Goal: Task Accomplishment & Management: Use online tool/utility

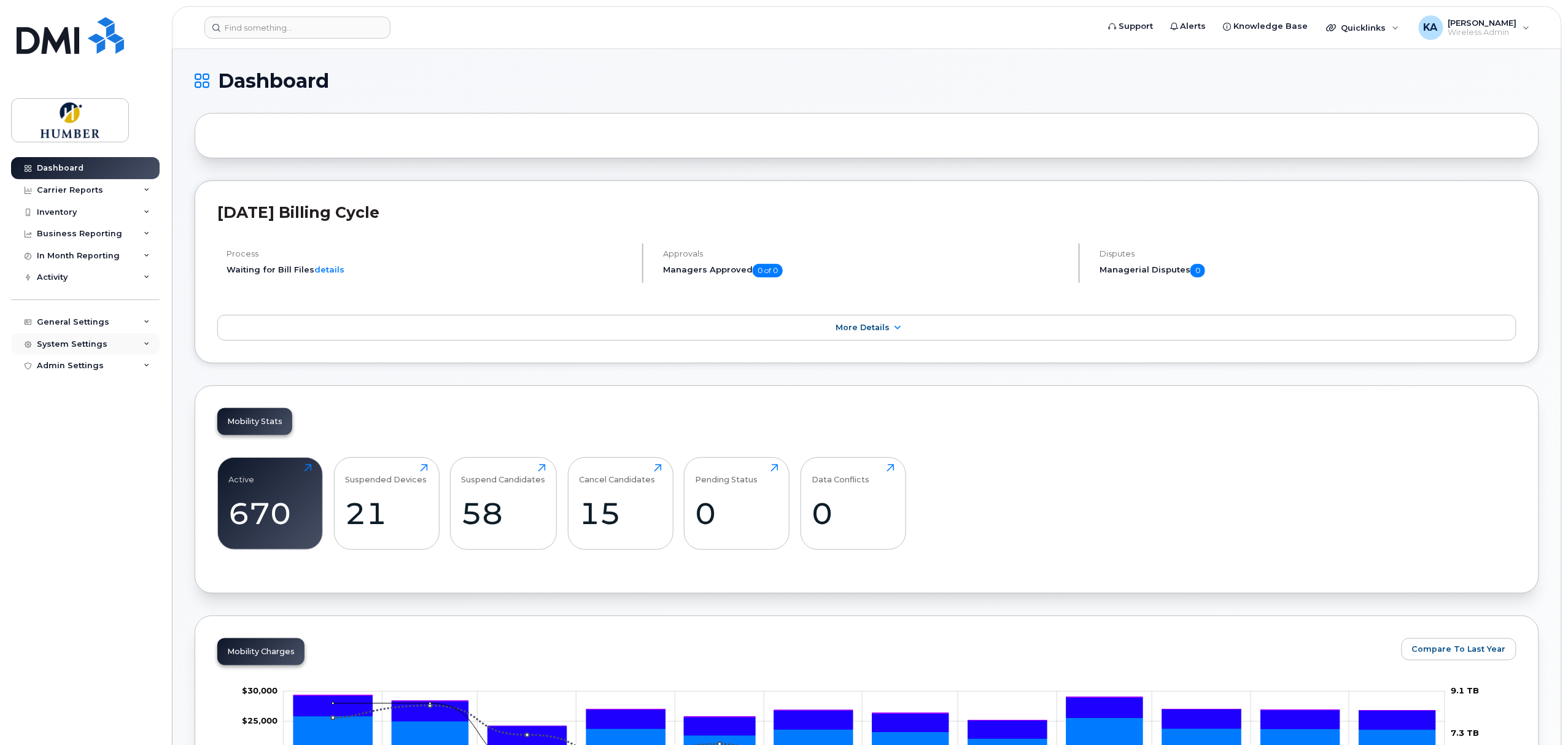
click at [79, 336] on div "System Settings" at bounding box center [85, 345] width 149 height 22
click at [95, 326] on div "General Settings" at bounding box center [72, 322] width 72 height 10
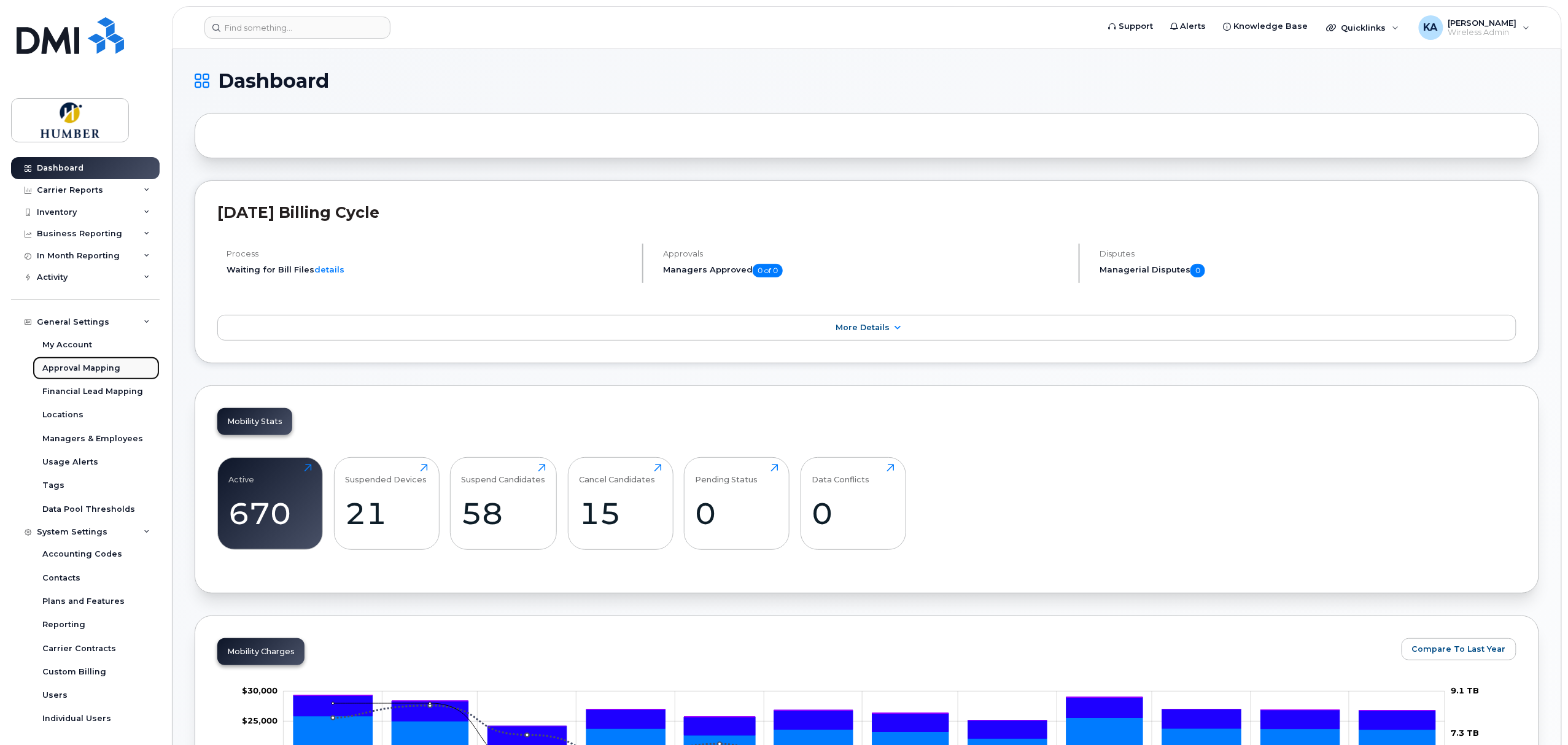
click at [77, 365] on div "Approval Mapping" at bounding box center [80, 368] width 78 height 11
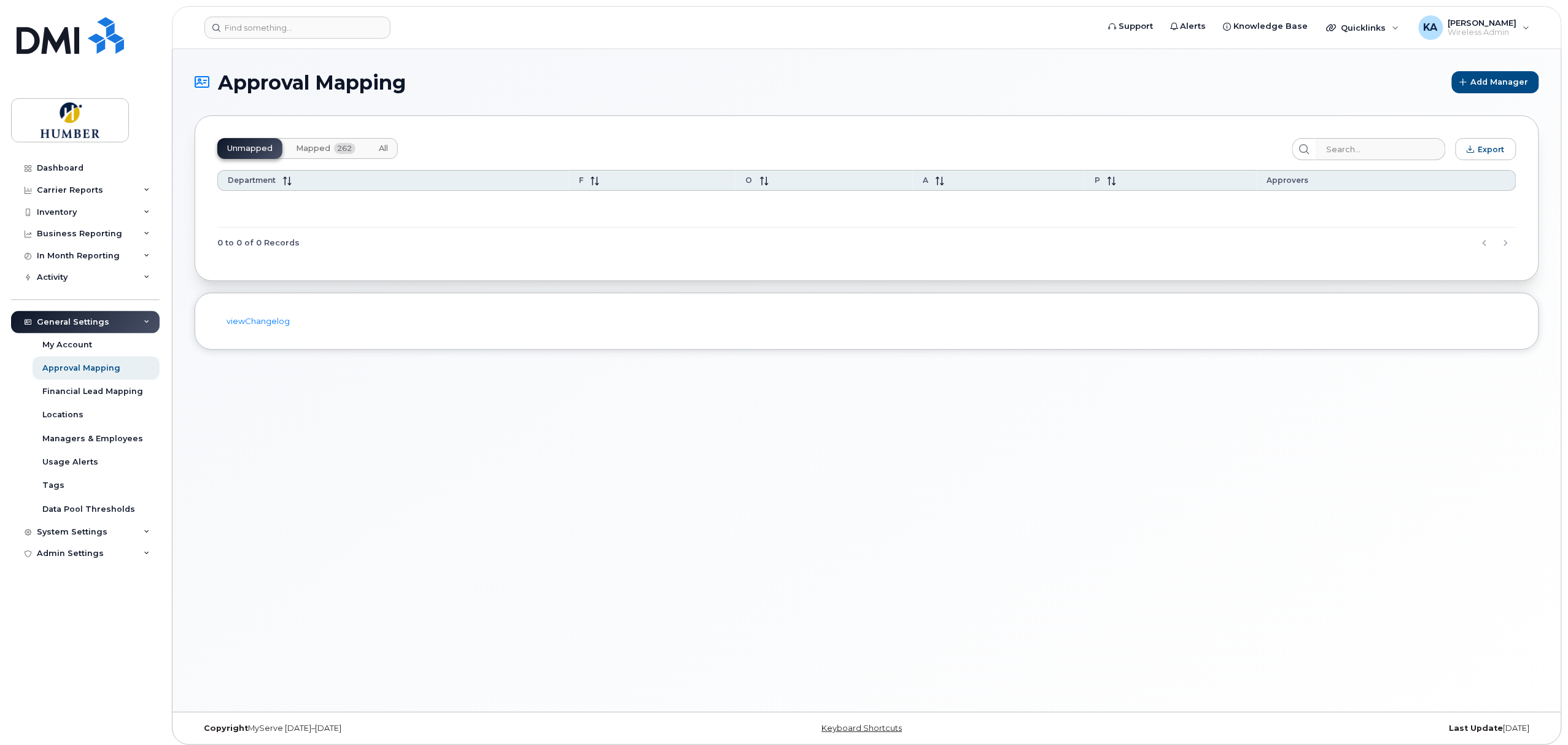
click at [334, 145] on span "262" at bounding box center [344, 149] width 22 height 11
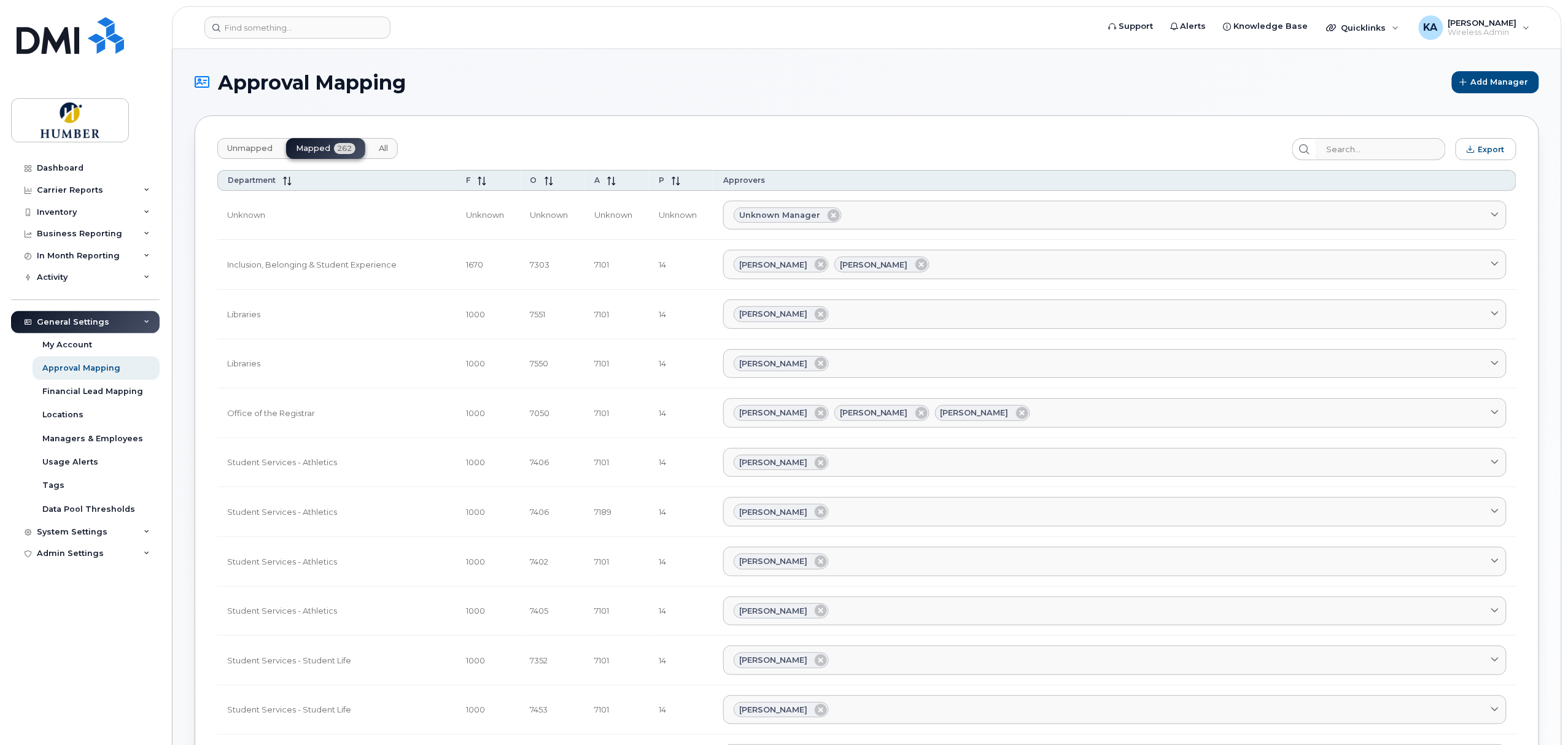
click at [251, 150] on span "Unmapped" at bounding box center [250, 149] width 46 height 10
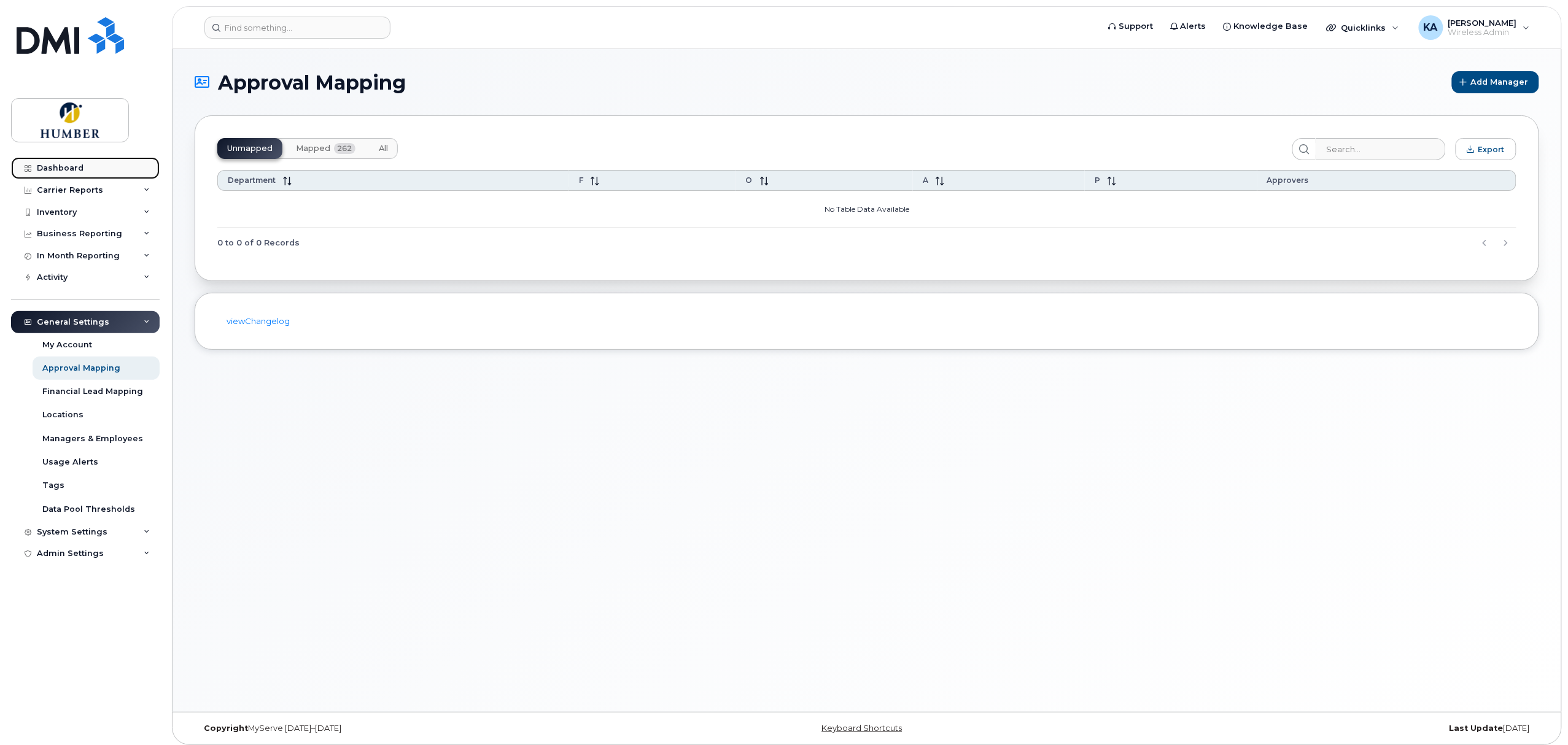
click at [69, 170] on div "Dashboard" at bounding box center [60, 168] width 47 height 10
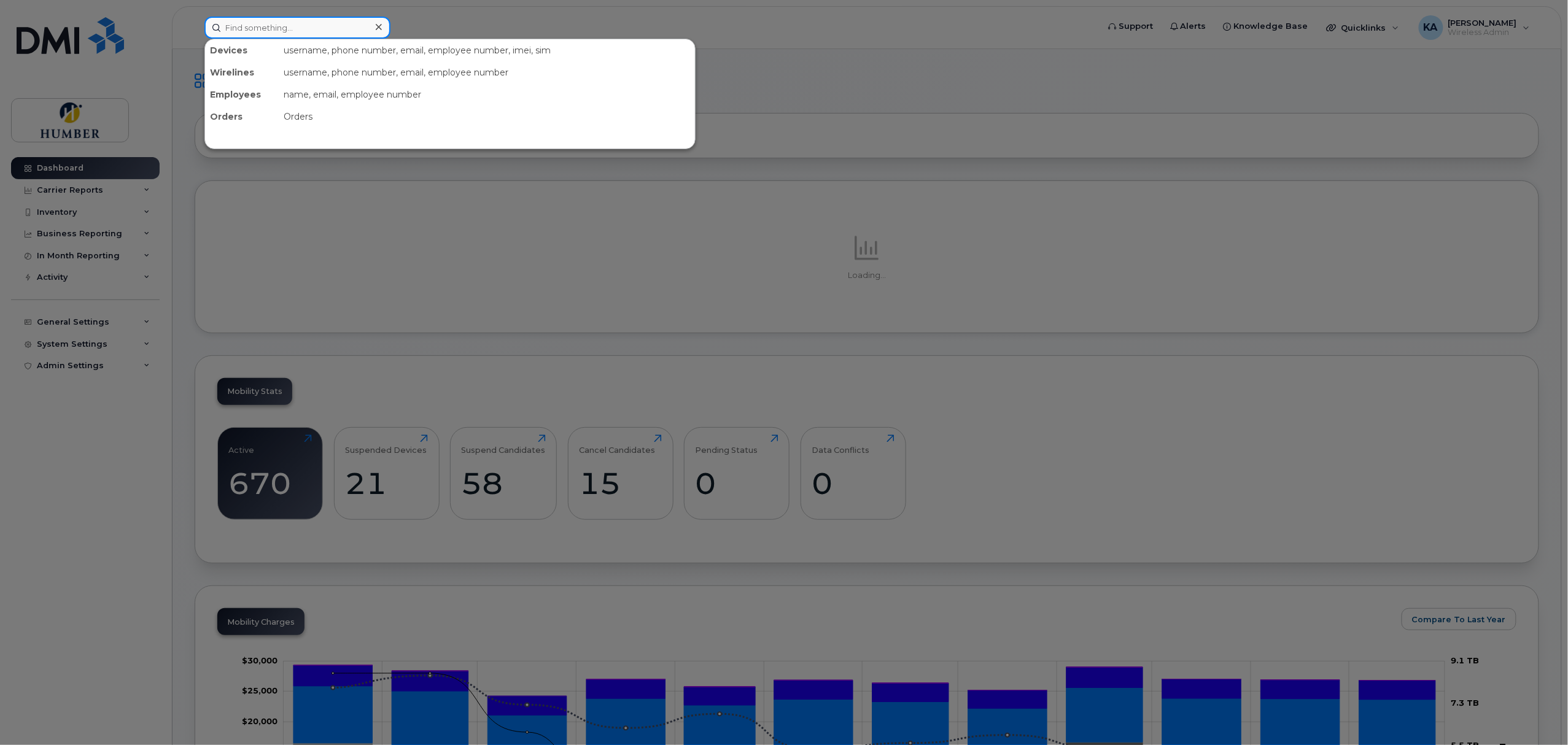
click at [310, 25] on input at bounding box center [297, 28] width 186 height 22
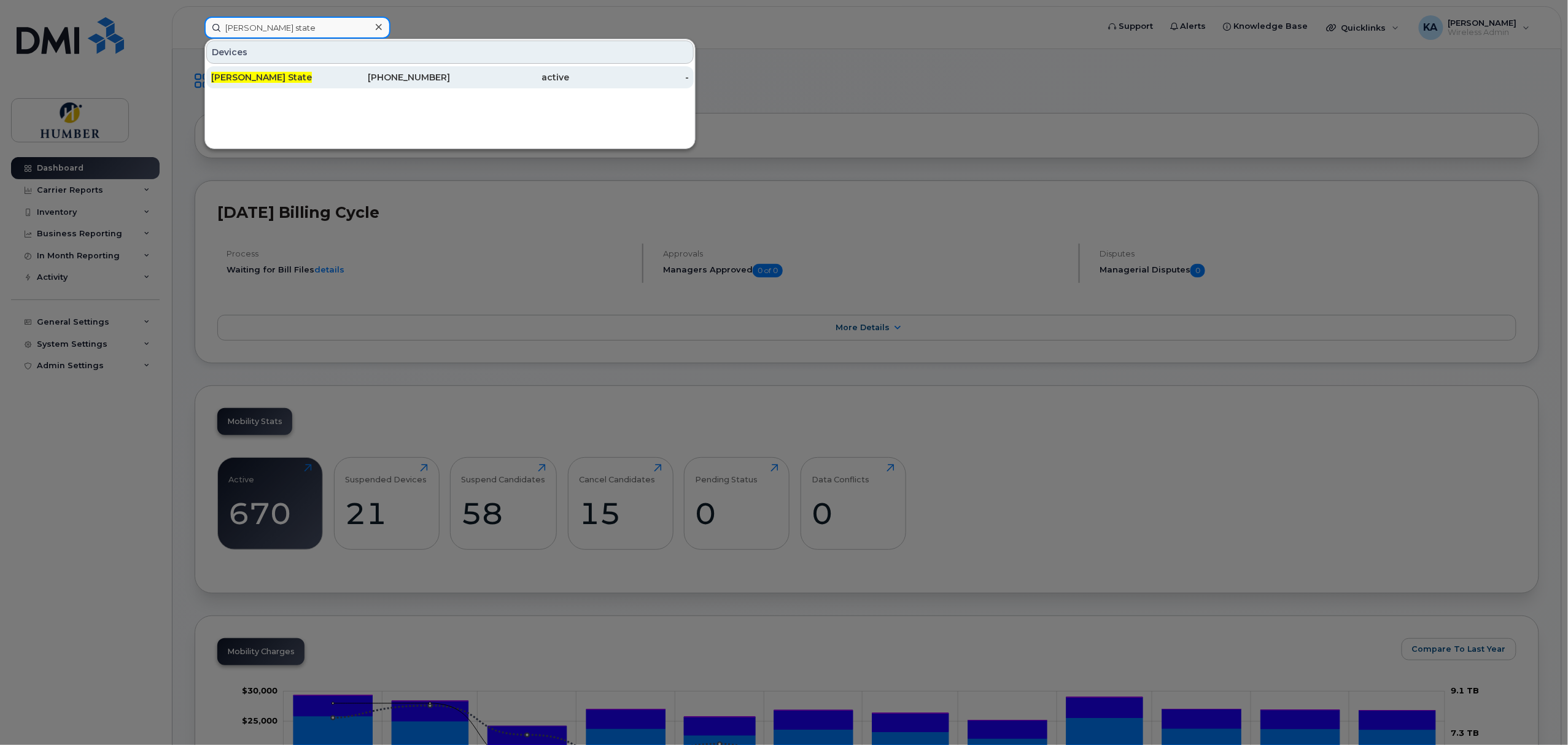
type input "leah state"
click at [308, 79] on div "[PERSON_NAME] State" at bounding box center [271, 77] width 120 height 12
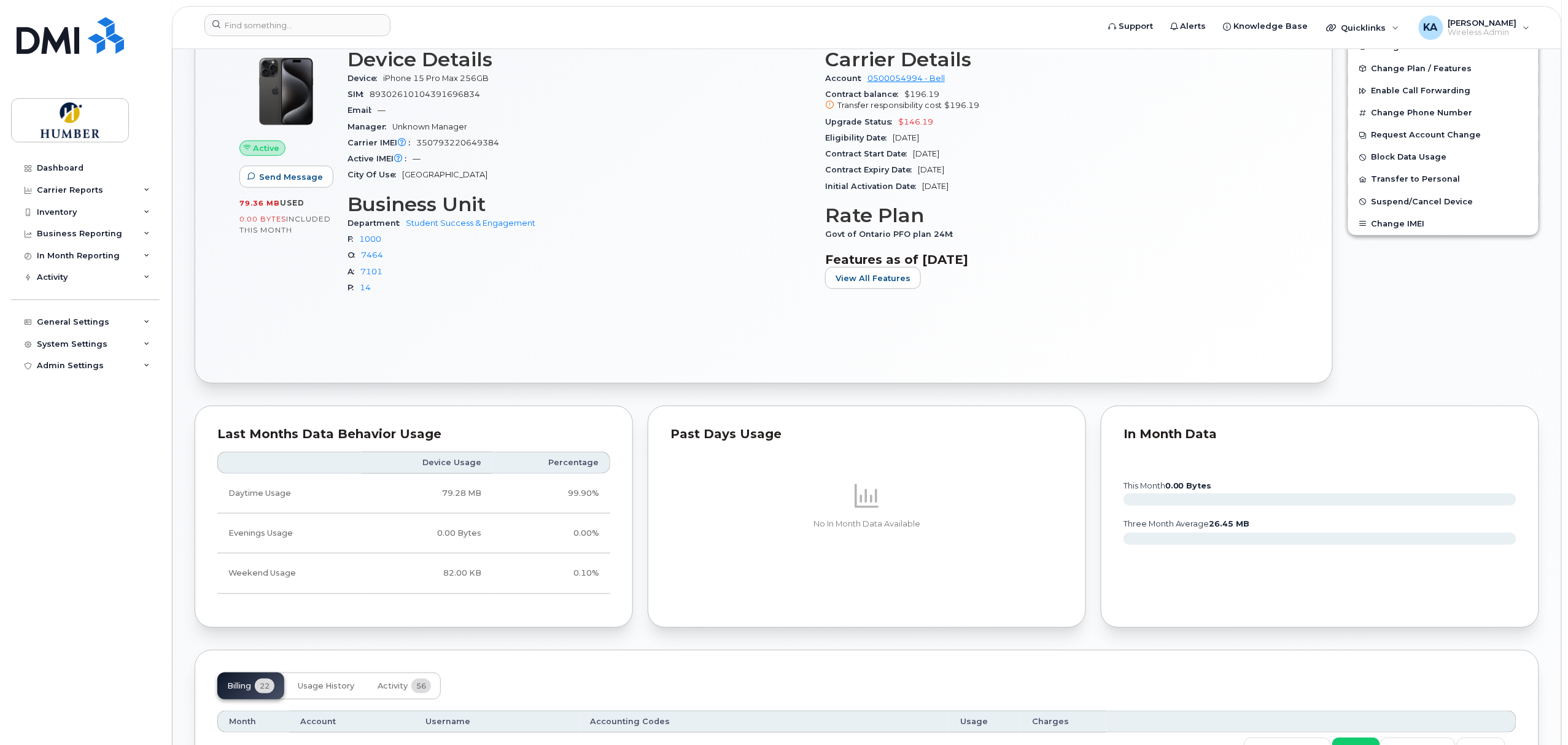
scroll to position [219, 0]
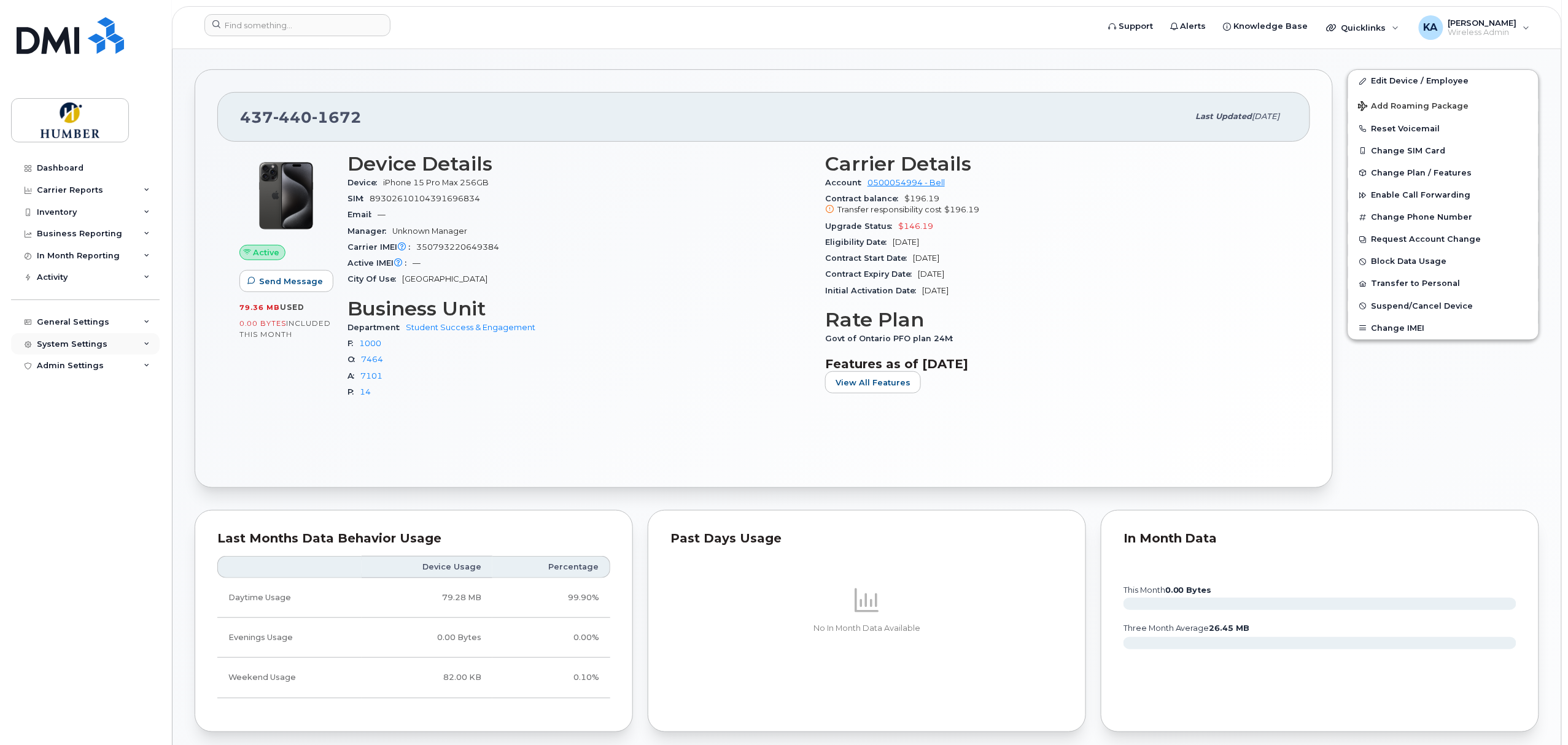
click at [81, 342] on div "System Settings" at bounding box center [72, 344] width 71 height 10
click at [86, 328] on div "General Settings" at bounding box center [85, 322] width 149 height 22
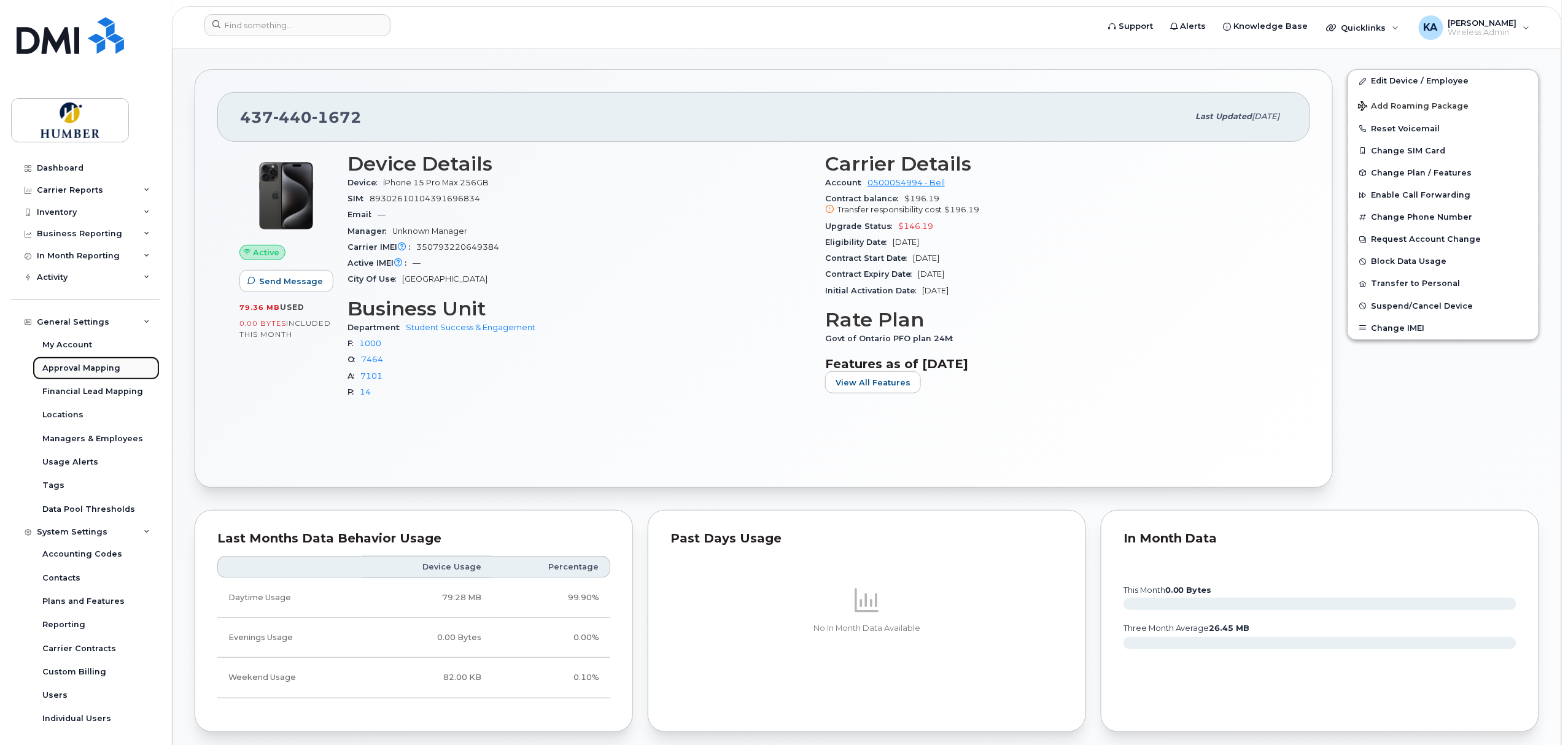
click at [78, 364] on div "Approval Mapping" at bounding box center [80, 368] width 78 height 11
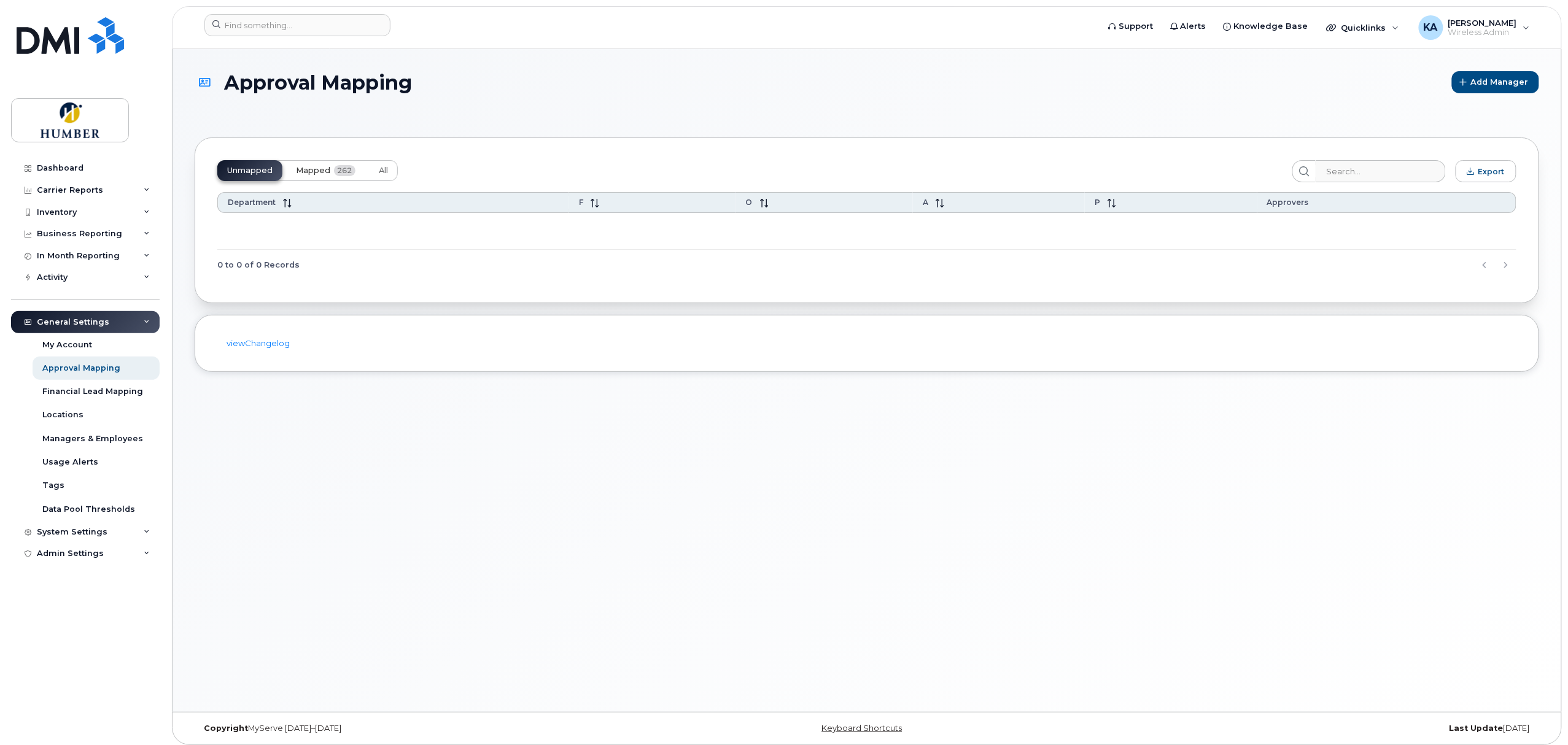
click at [314, 167] on span "Mapped" at bounding box center [313, 170] width 35 height 10
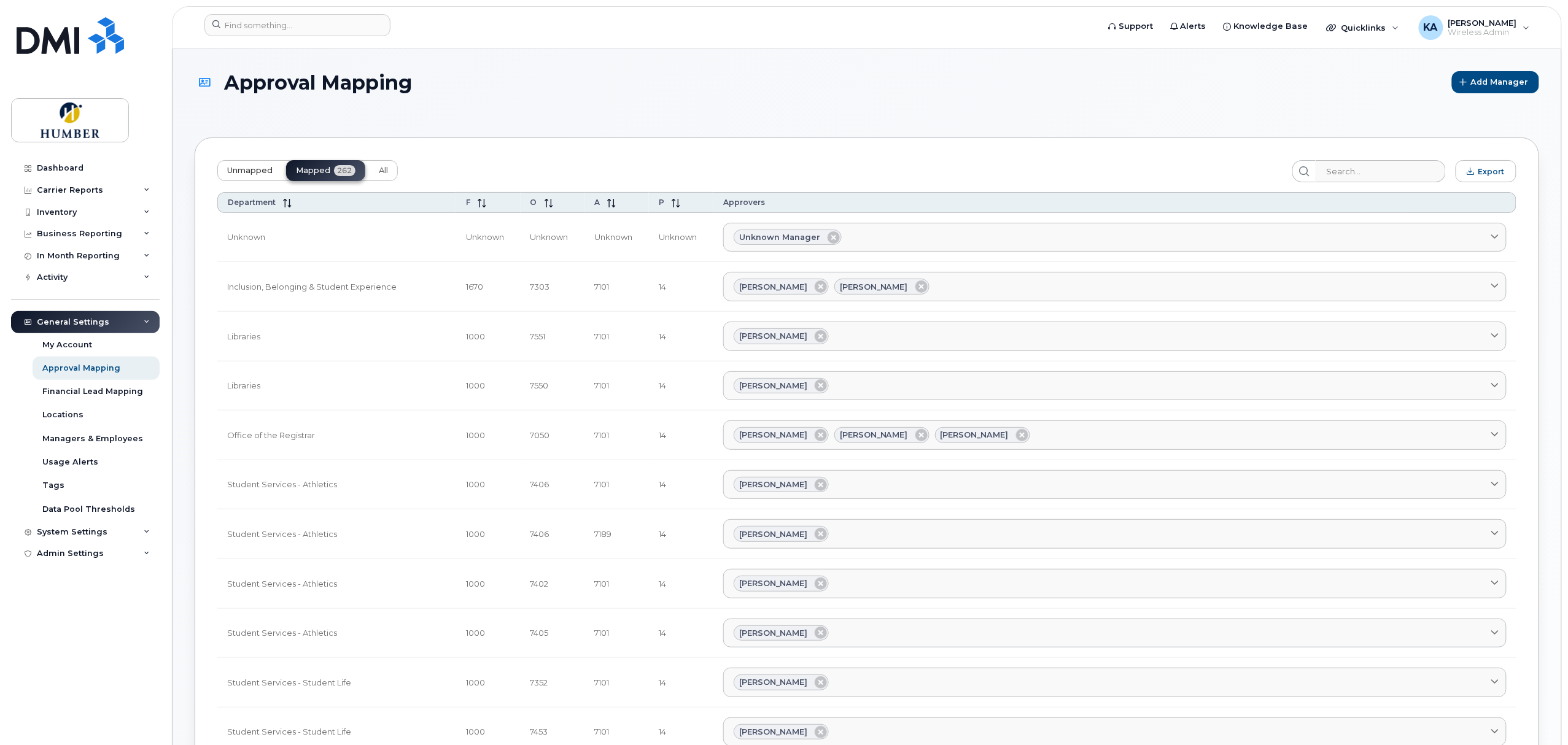
click at [256, 170] on span "Unmapped" at bounding box center [250, 170] width 46 height 10
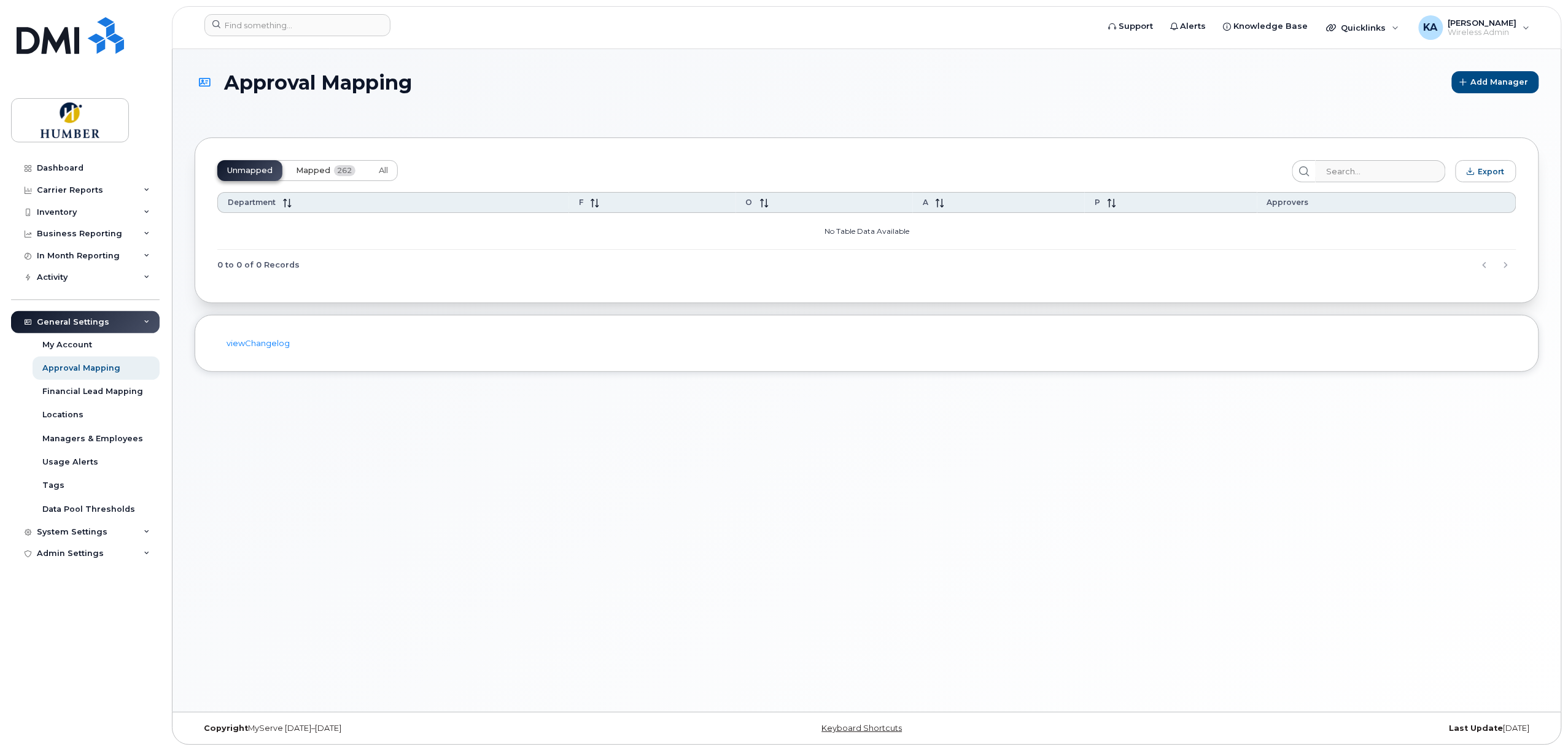
click at [318, 165] on span "Mapped" at bounding box center [313, 170] width 35 height 10
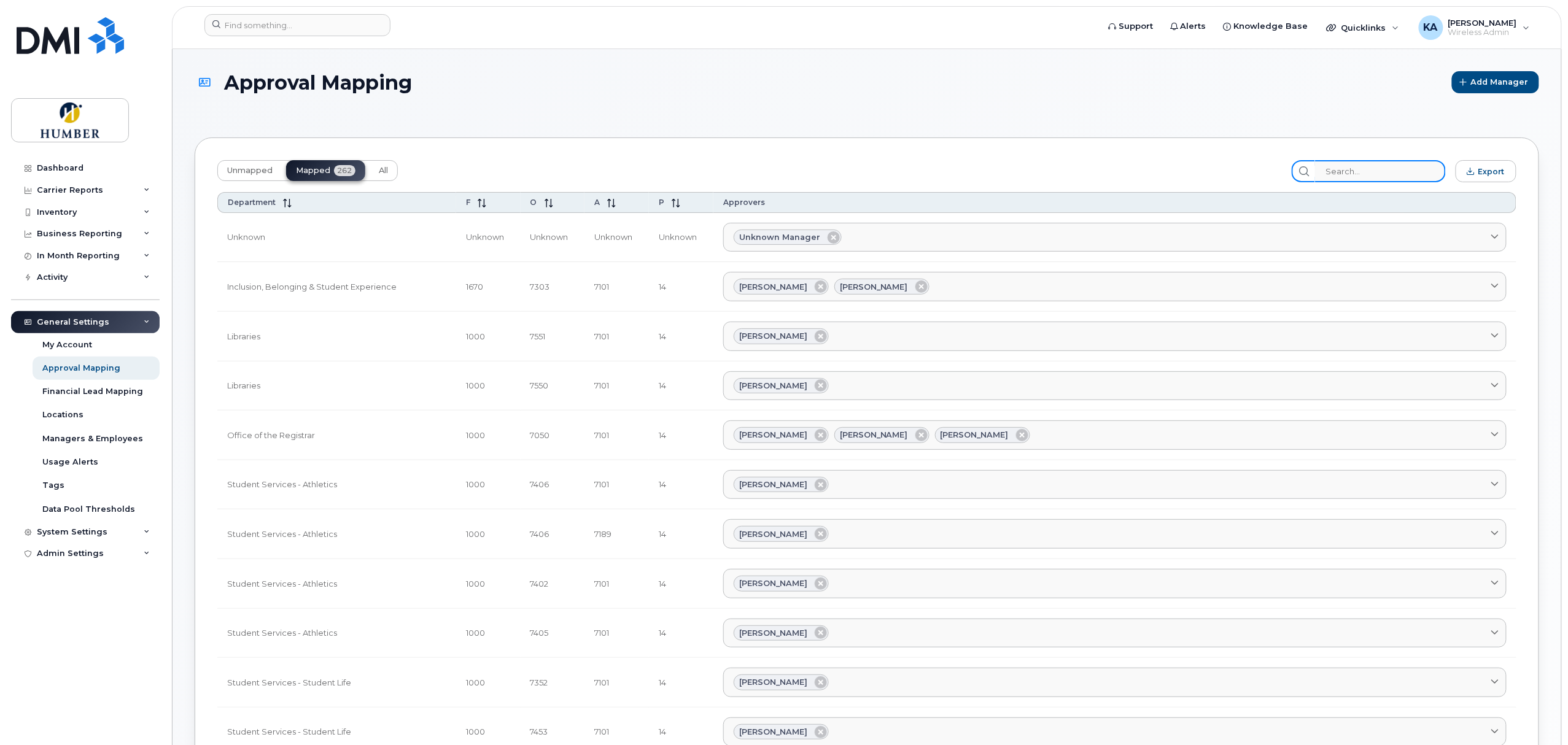
click at [1354, 174] on input "search" at bounding box center [1381, 171] width 131 height 22
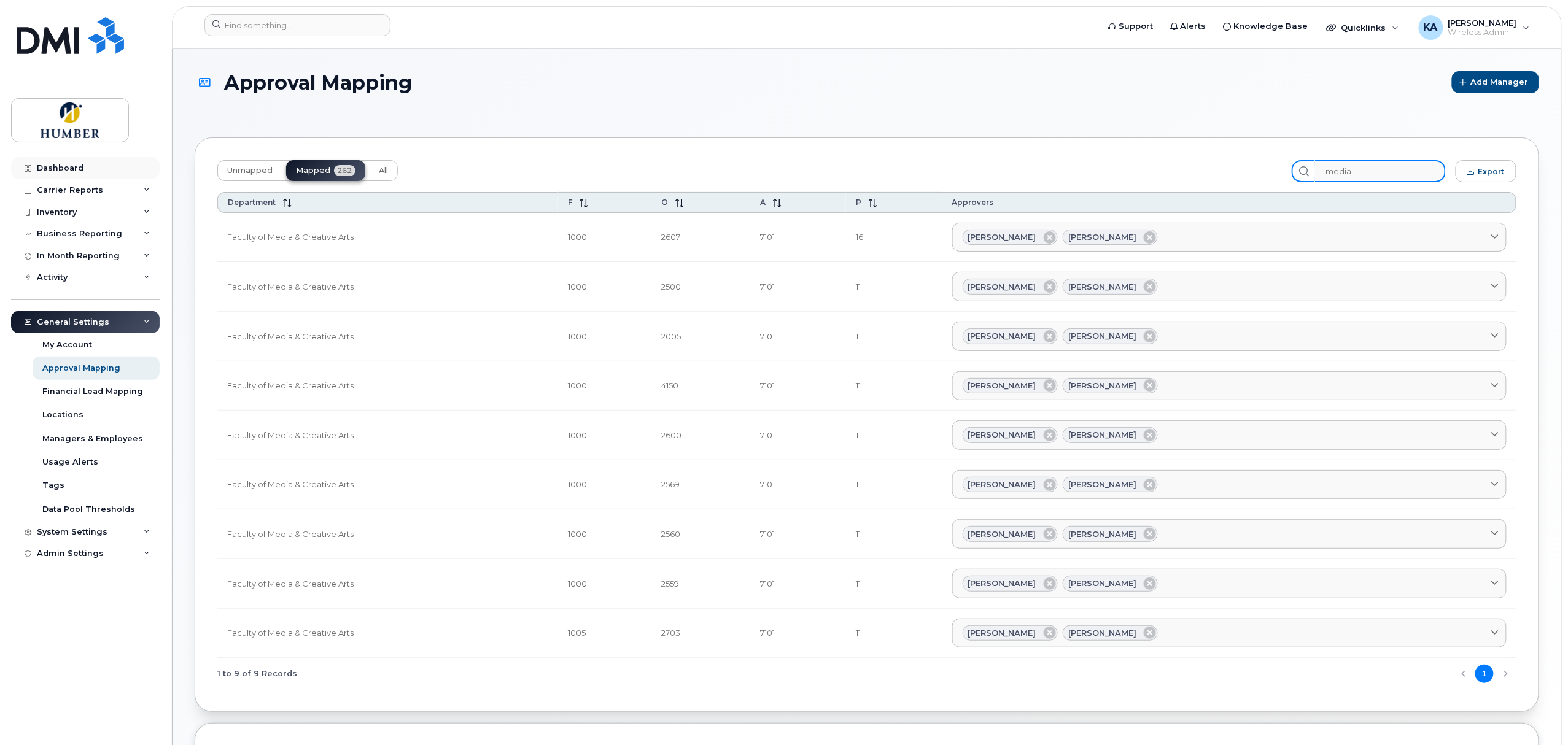
type input "media"
click at [74, 164] on div "Dashboard" at bounding box center [60, 168] width 47 height 10
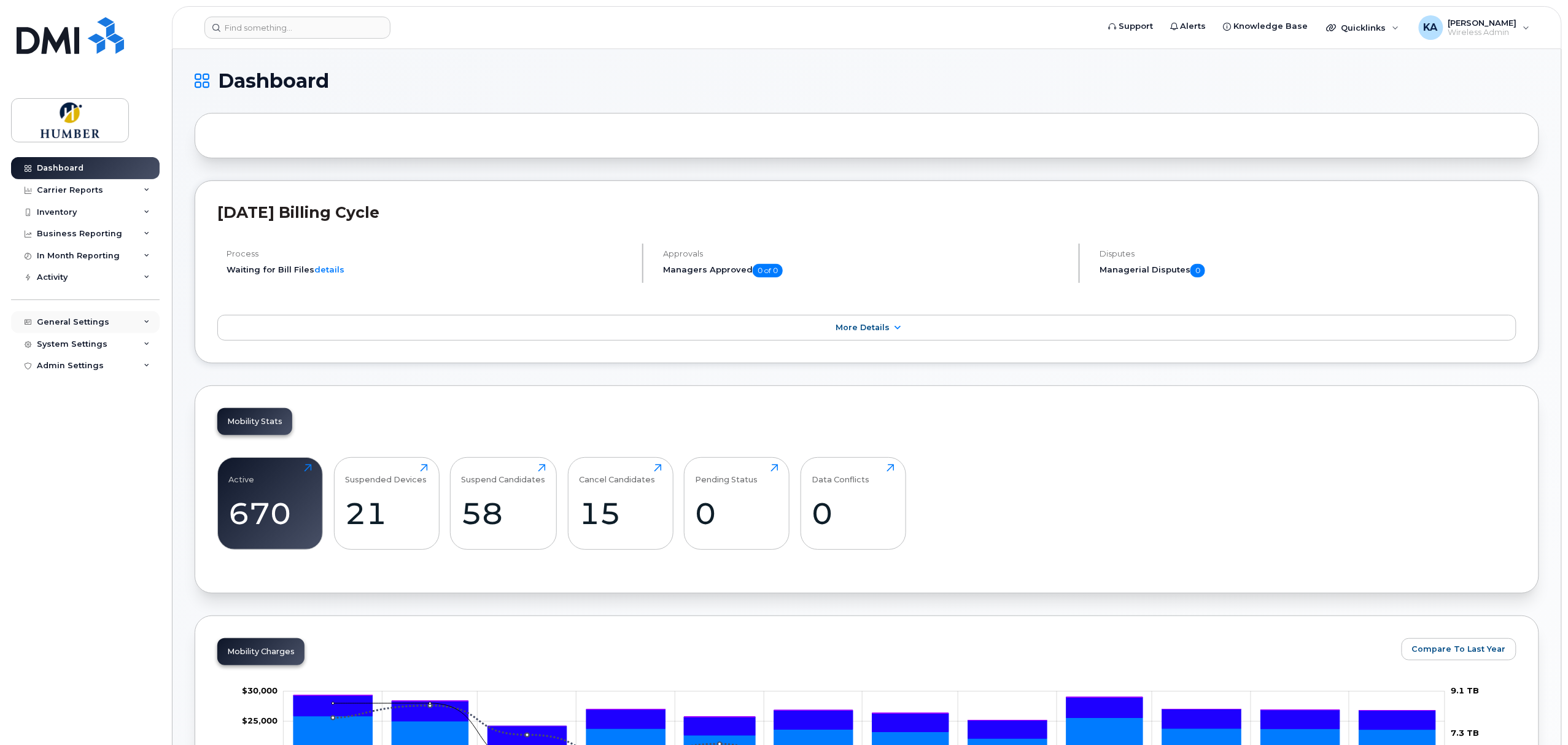
click at [66, 324] on div "General Settings" at bounding box center [72, 322] width 72 height 10
click at [67, 366] on div "Approval Mapping" at bounding box center [80, 368] width 78 height 11
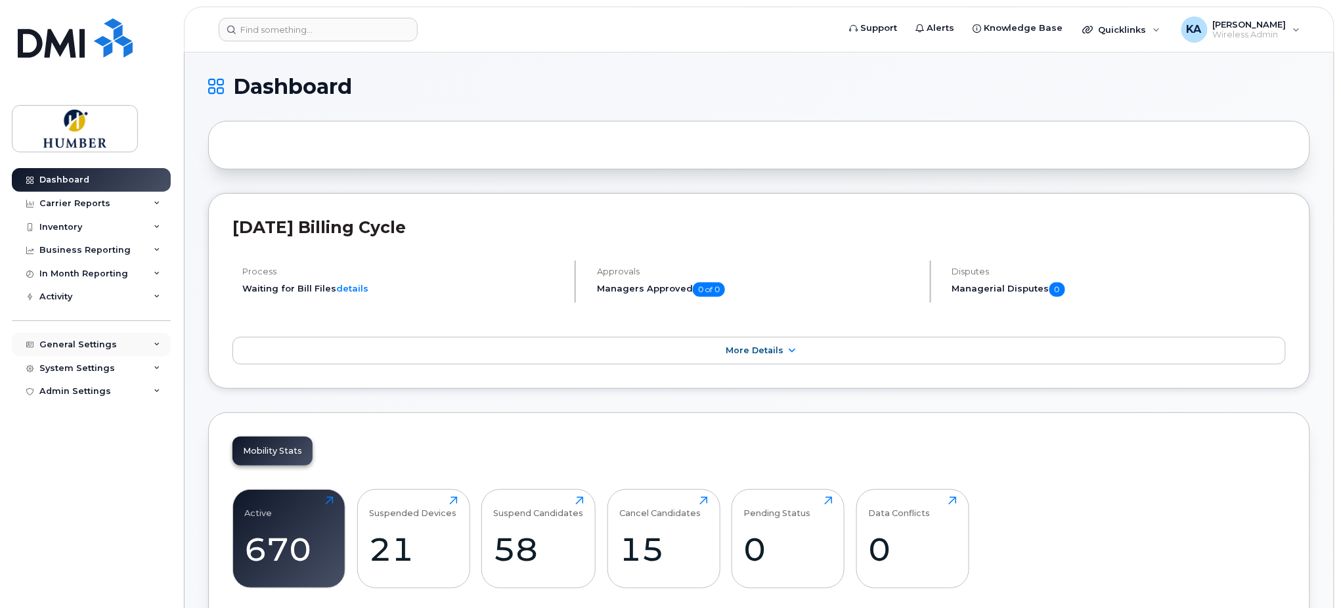
click at [43, 341] on div "General Settings" at bounding box center [77, 345] width 77 height 11
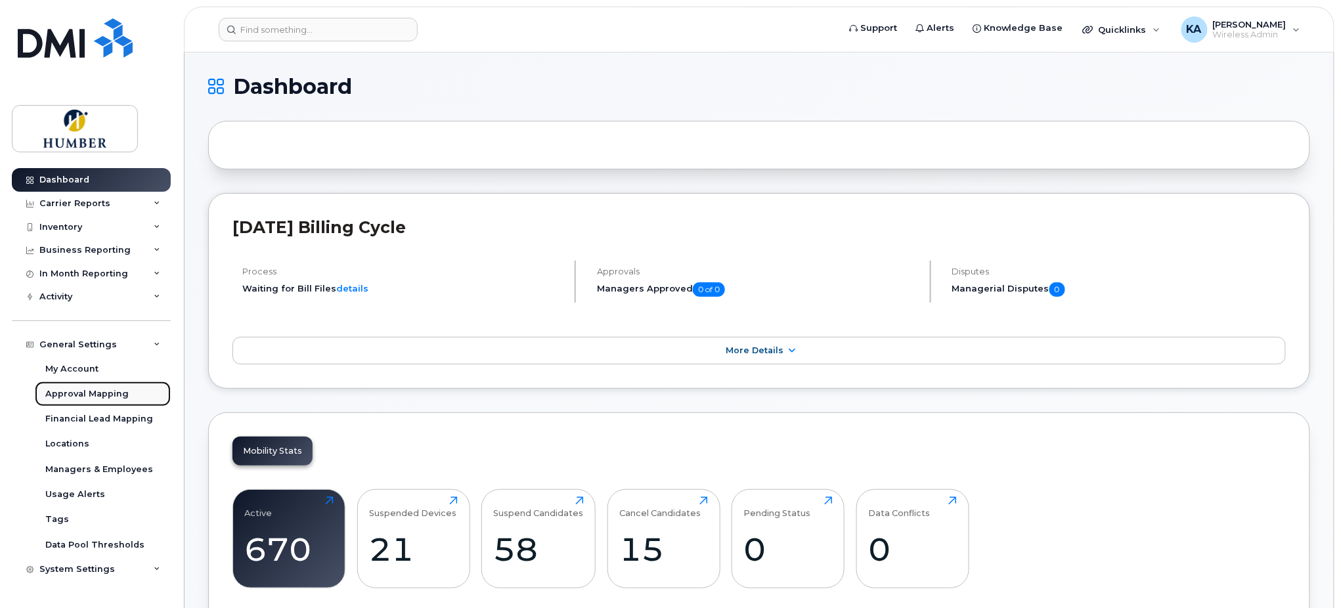
click at [58, 387] on link "Approval Mapping" at bounding box center [103, 394] width 136 height 25
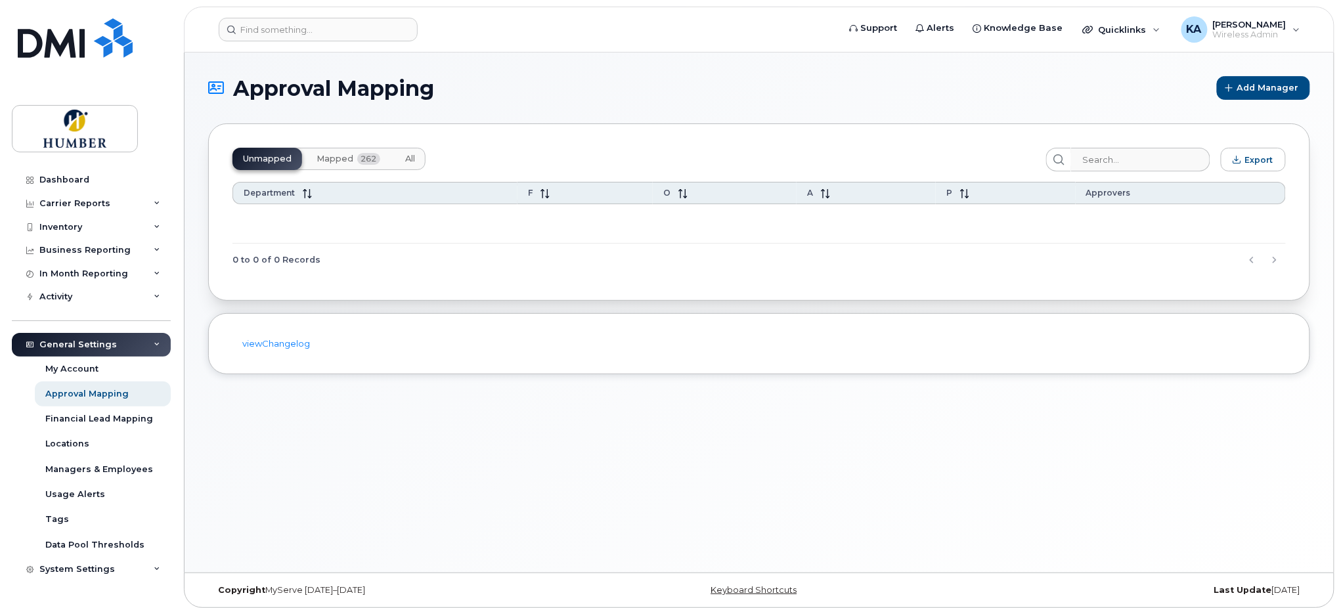
click at [332, 158] on span "Mapped" at bounding box center [335, 159] width 37 height 11
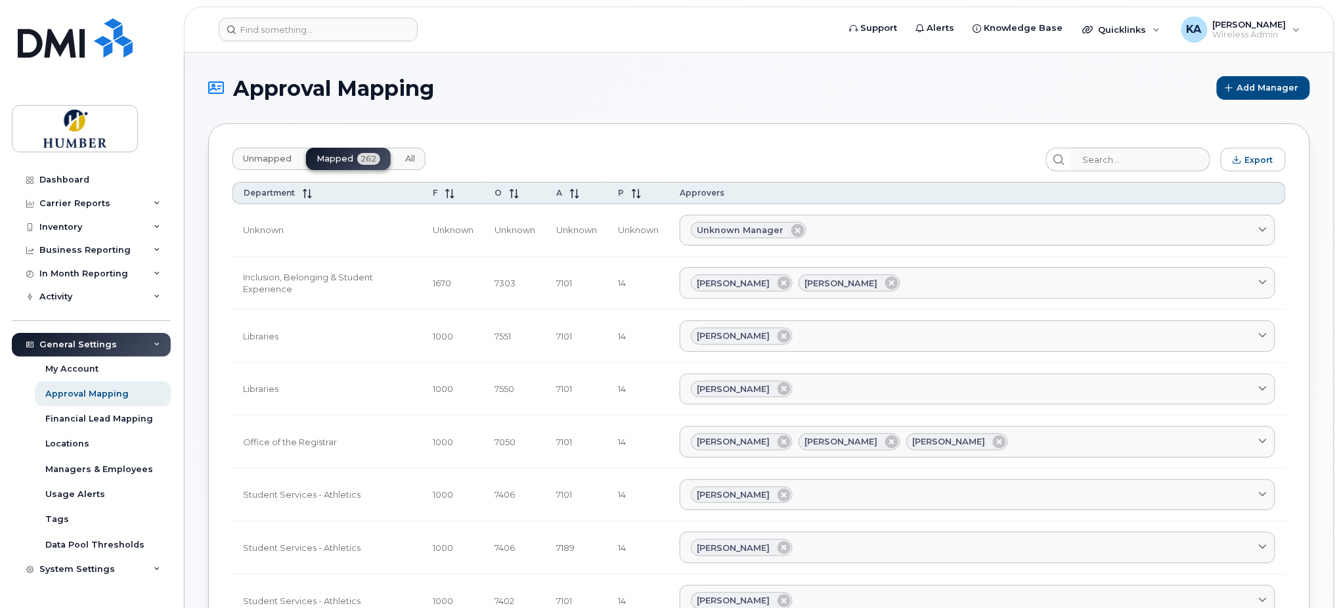
click at [274, 152] on button "Unmapped" at bounding box center [267, 159] width 70 height 22
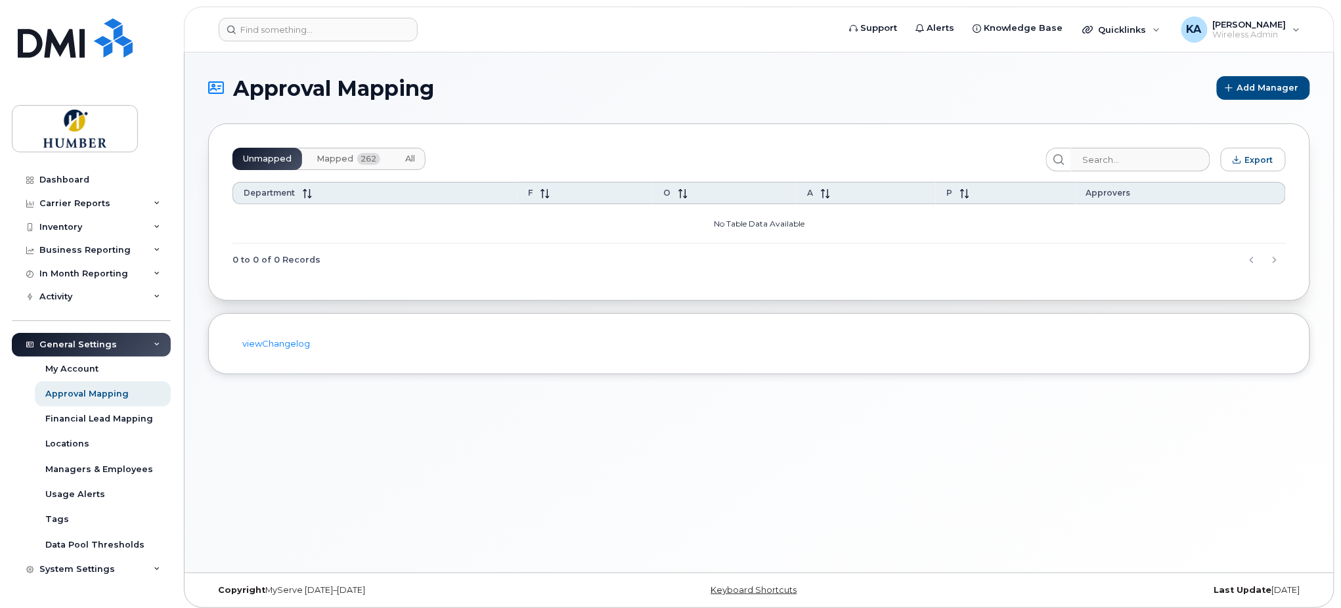
scroll to position [7, 0]
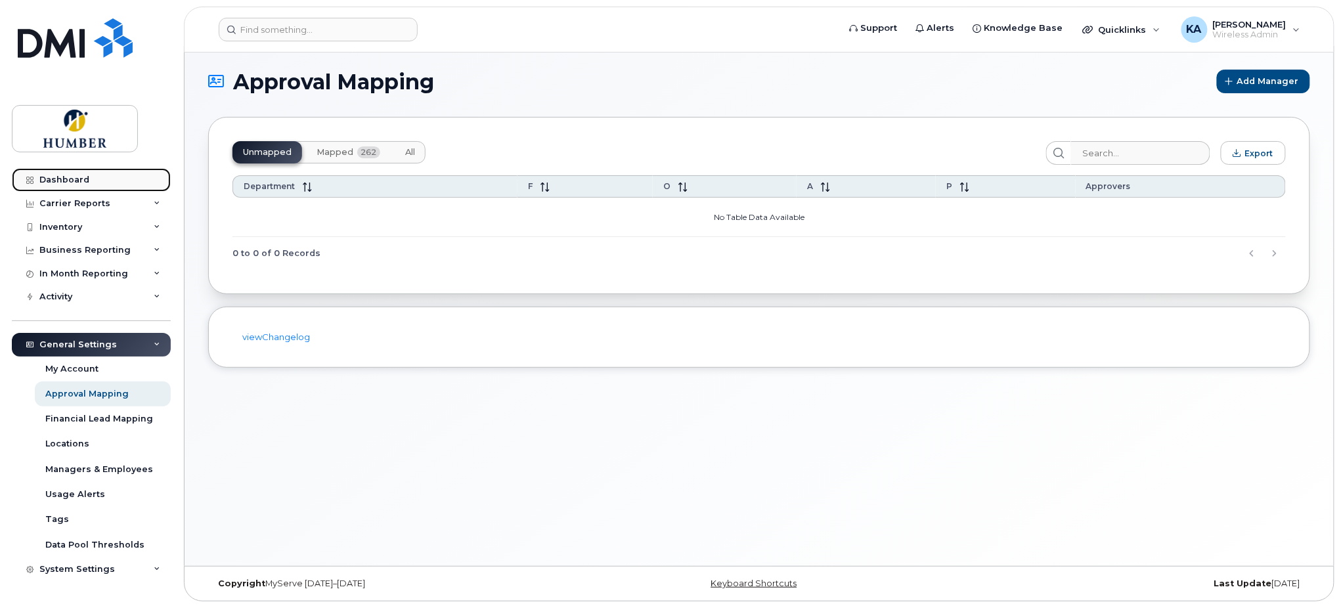
click at [69, 178] on div "Dashboard" at bounding box center [64, 180] width 50 height 11
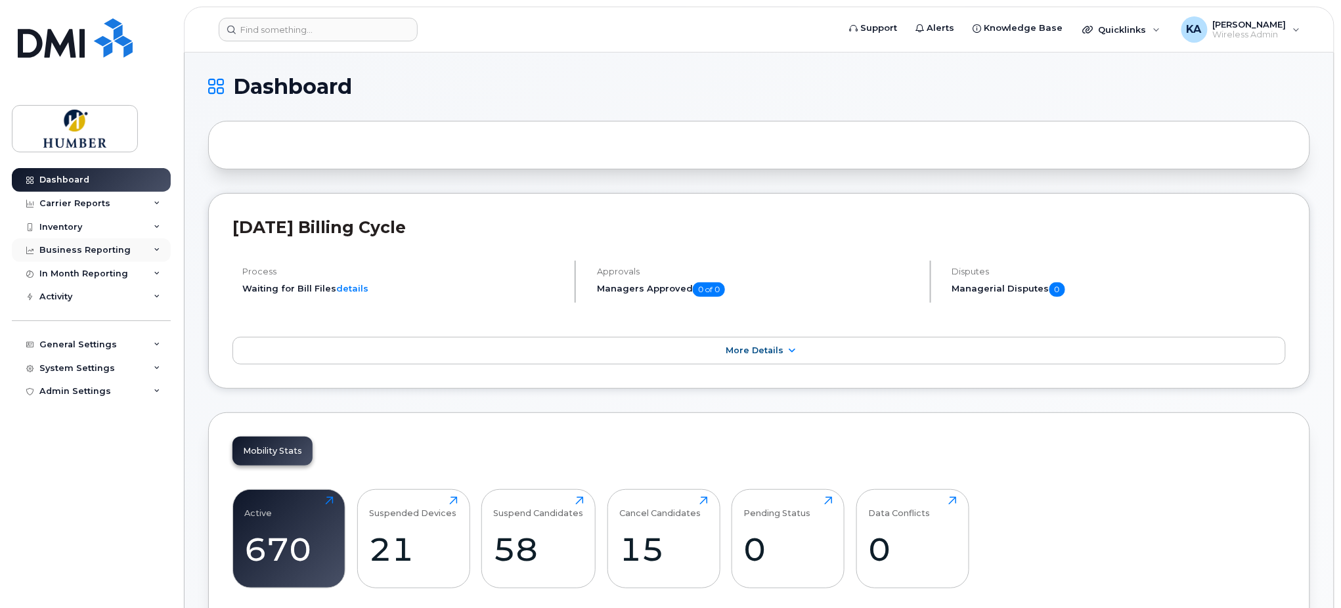
click at [110, 252] on div "Business Reporting" at bounding box center [84, 250] width 91 height 11
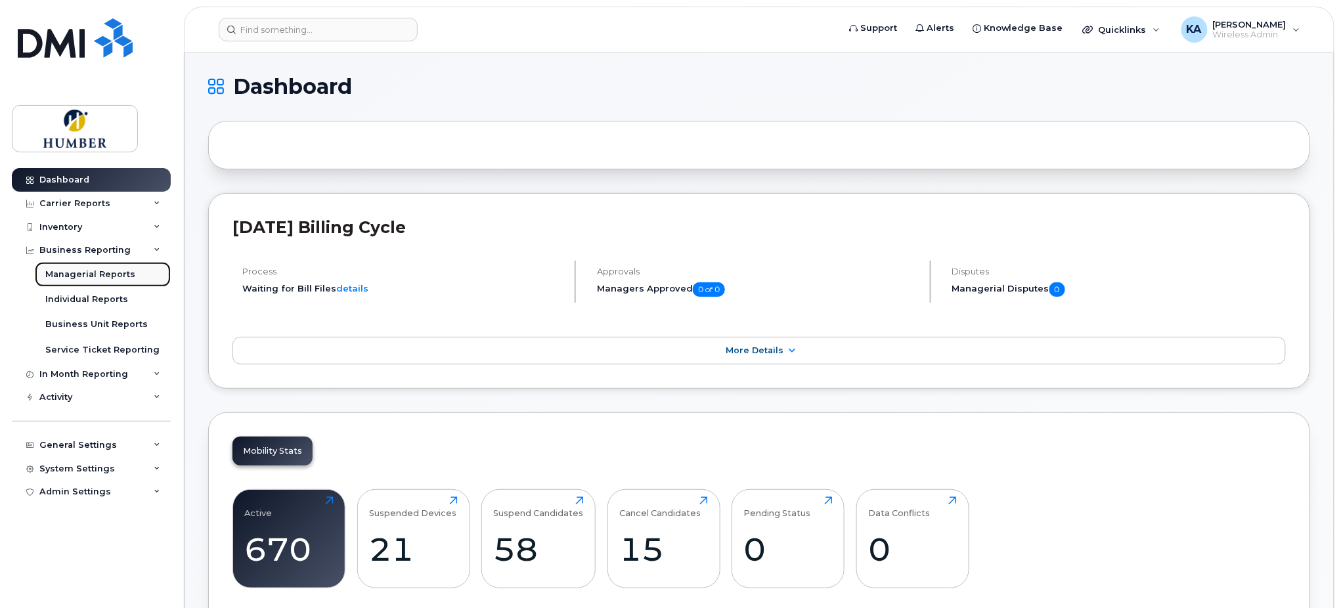
click at [114, 274] on div "Managerial Reports" at bounding box center [90, 275] width 90 height 12
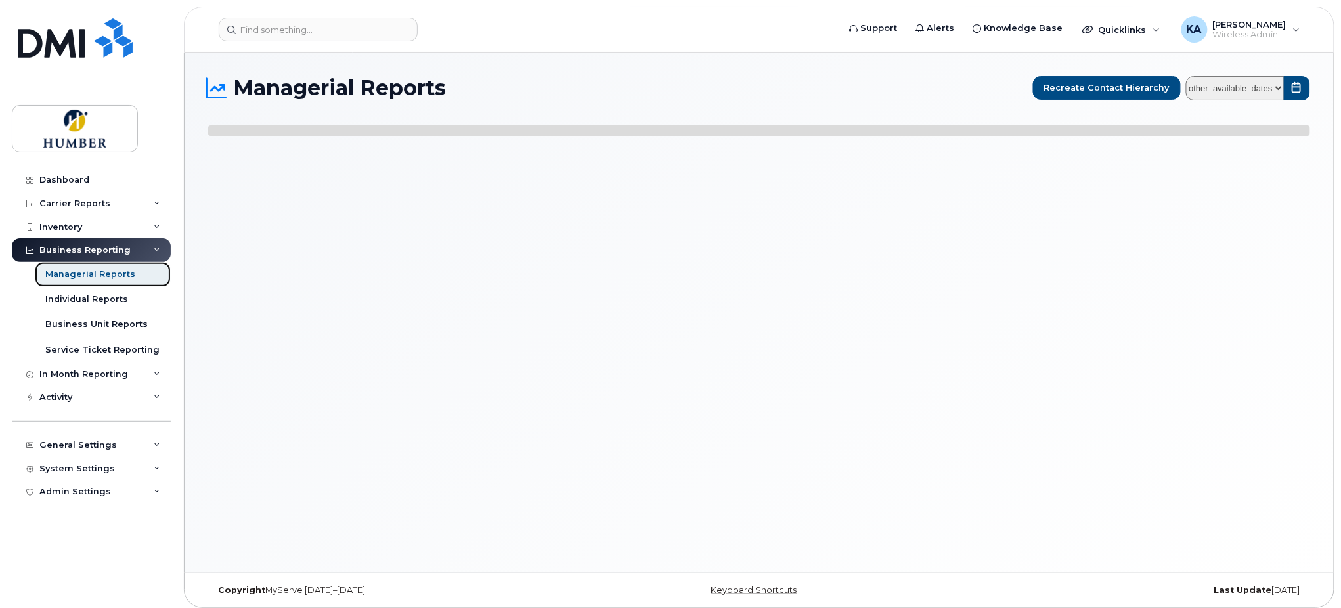
select select
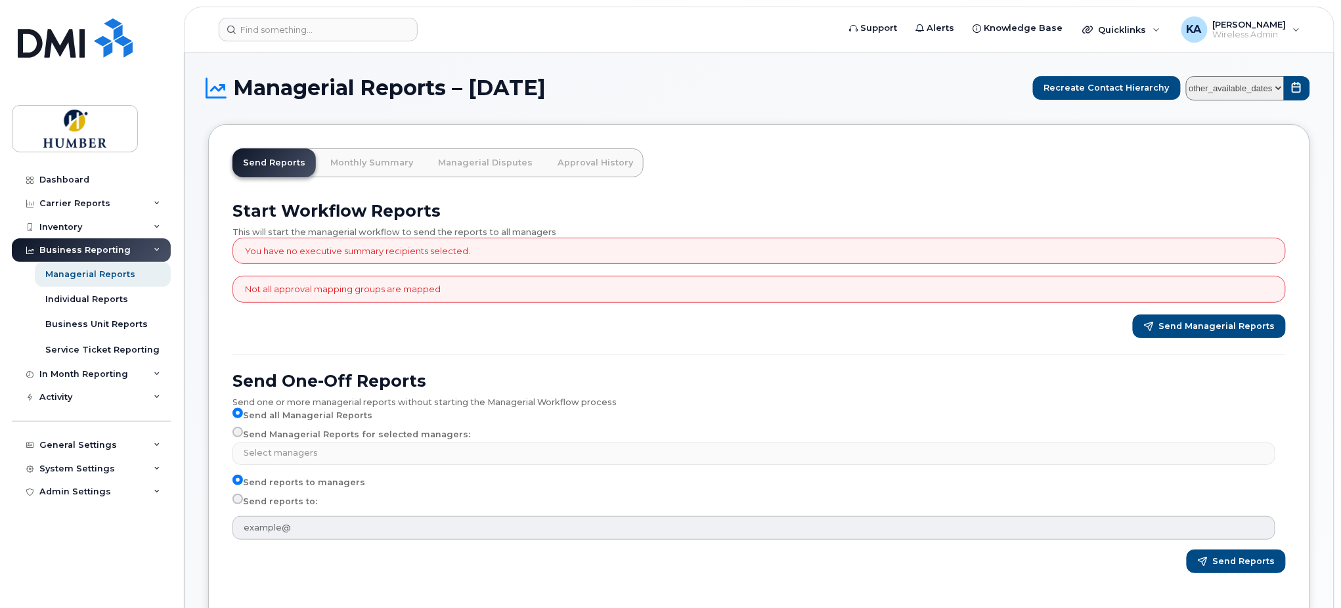
click at [474, 290] on div "Not all approval mapping groups are mapped" at bounding box center [758, 289] width 1053 height 27
click at [369, 287] on p "Not all approval mapping groups are mapped" at bounding box center [343, 289] width 196 height 12
click at [433, 288] on p "Not all approval mapping groups are mapped" at bounding box center [343, 289] width 196 height 12
click at [372, 292] on p "Not all approval mapping groups are mapped" at bounding box center [343, 289] width 196 height 12
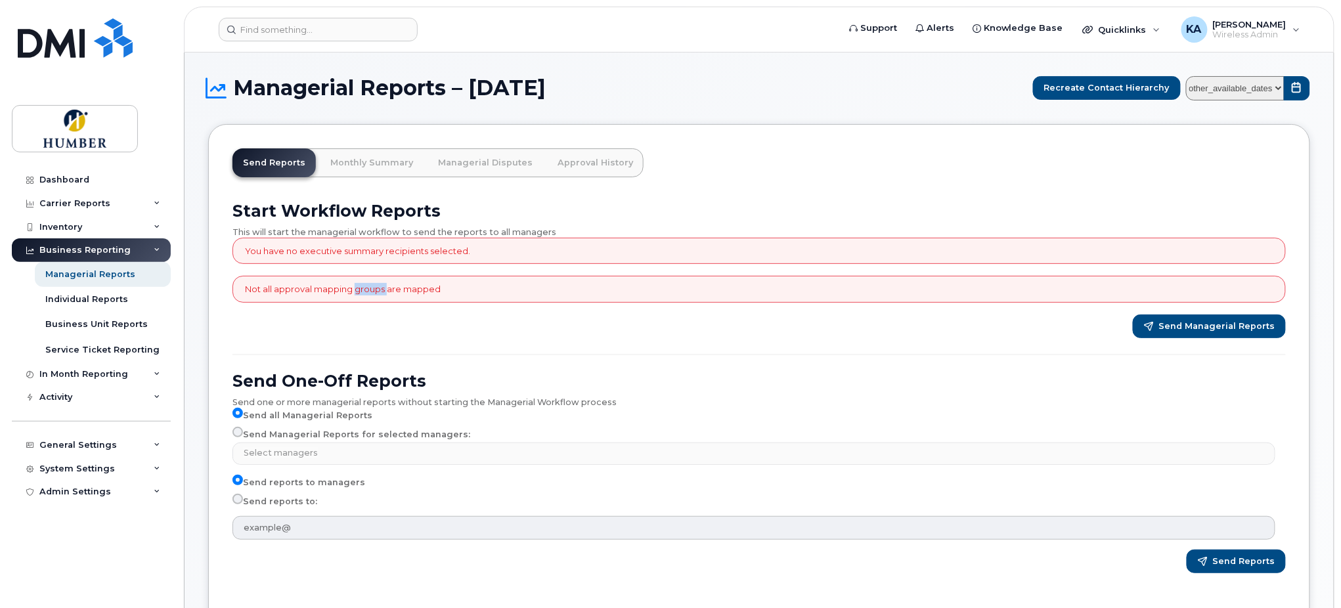
click at [372, 292] on p "Not all approval mapping groups are mapped" at bounding box center [343, 289] width 196 height 12
click at [93, 440] on div "General Settings" at bounding box center [77, 445] width 77 height 11
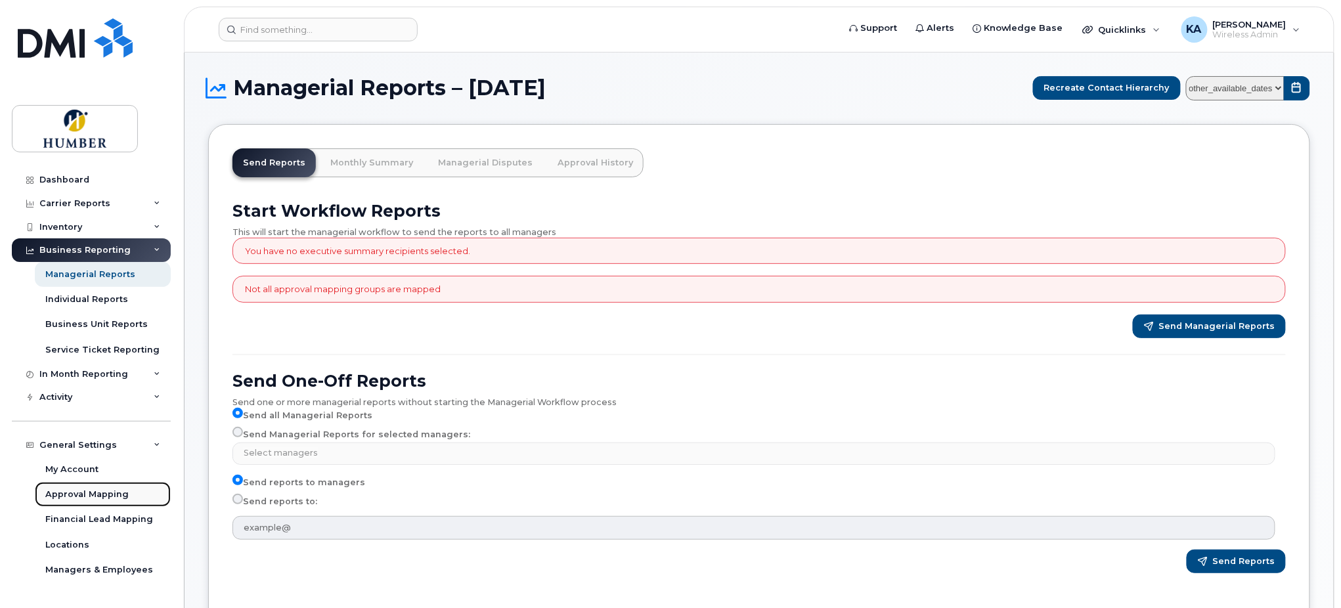
click at [91, 490] on div "Approval Mapping" at bounding box center [86, 495] width 83 height 12
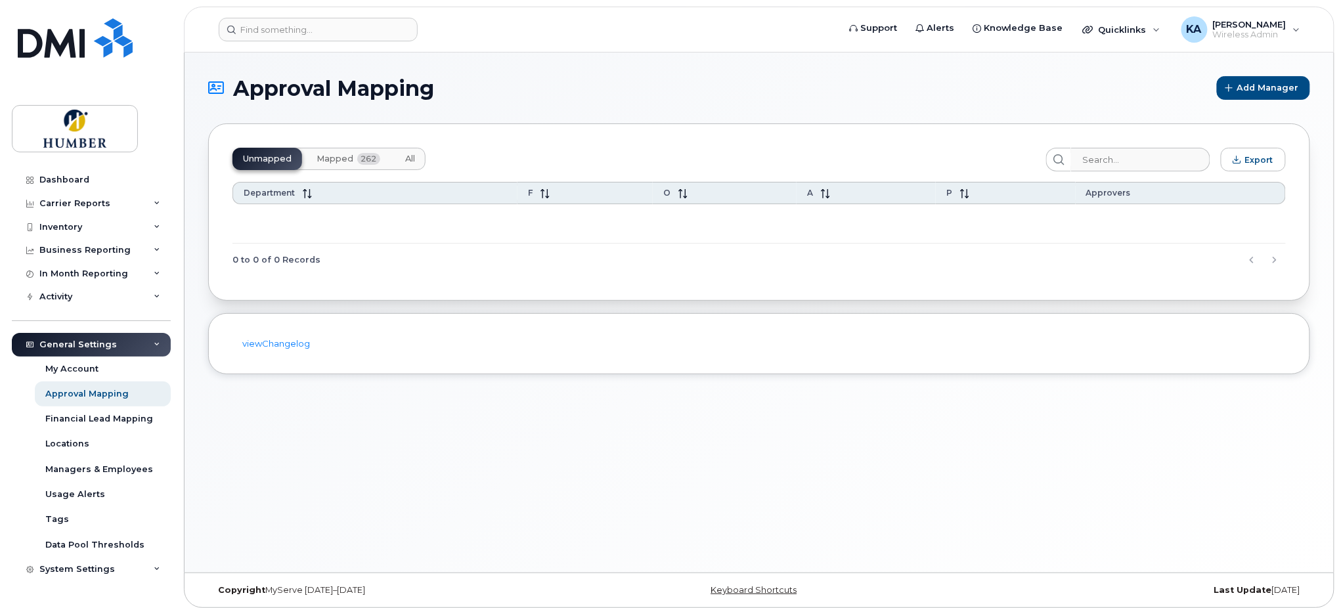
click at [343, 156] on span "Mapped" at bounding box center [335, 159] width 37 height 11
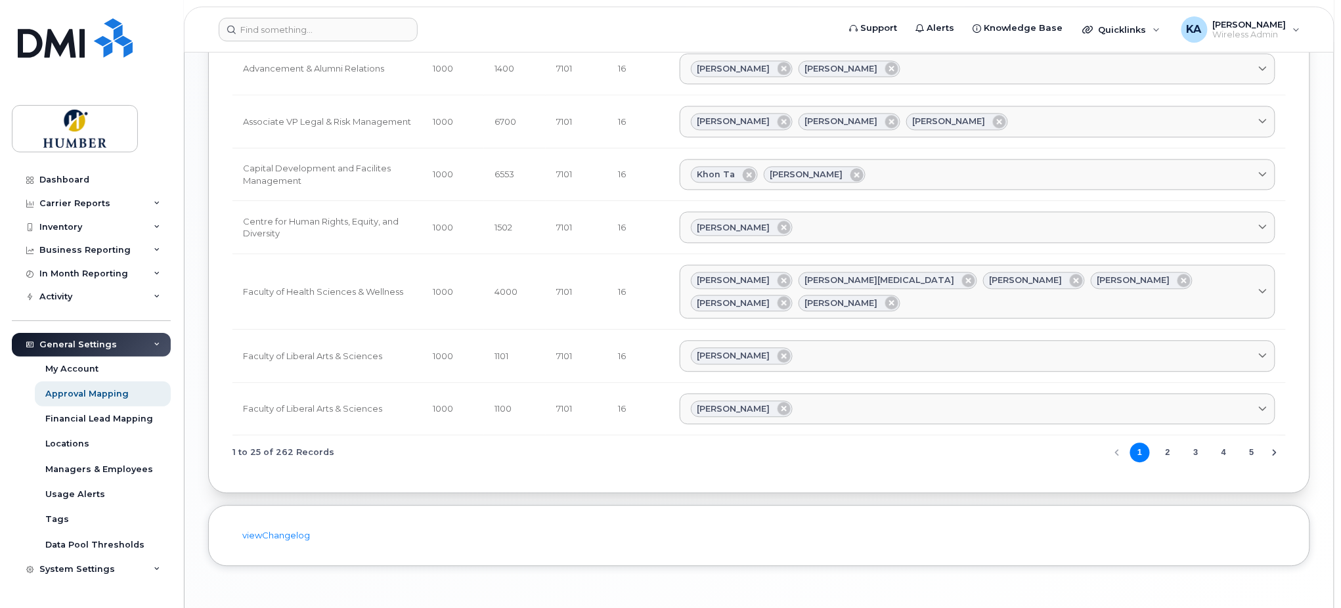
scroll to position [1160, 0]
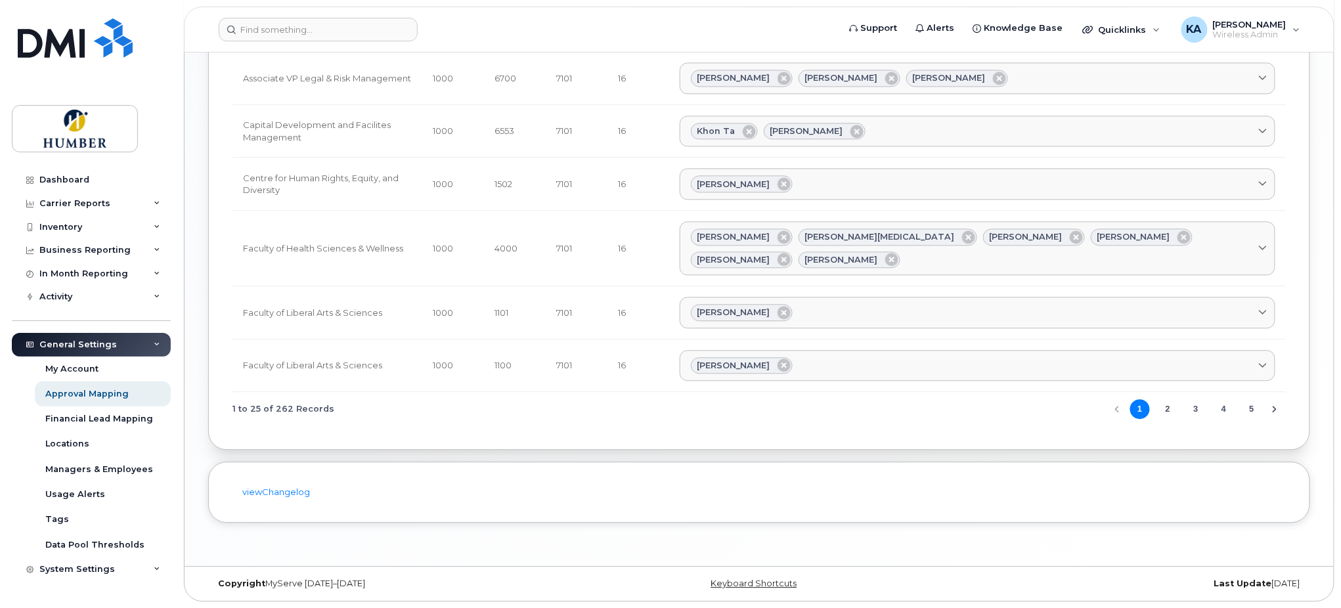
click at [1282, 407] on button "Next Page" at bounding box center [1275, 409] width 20 height 20
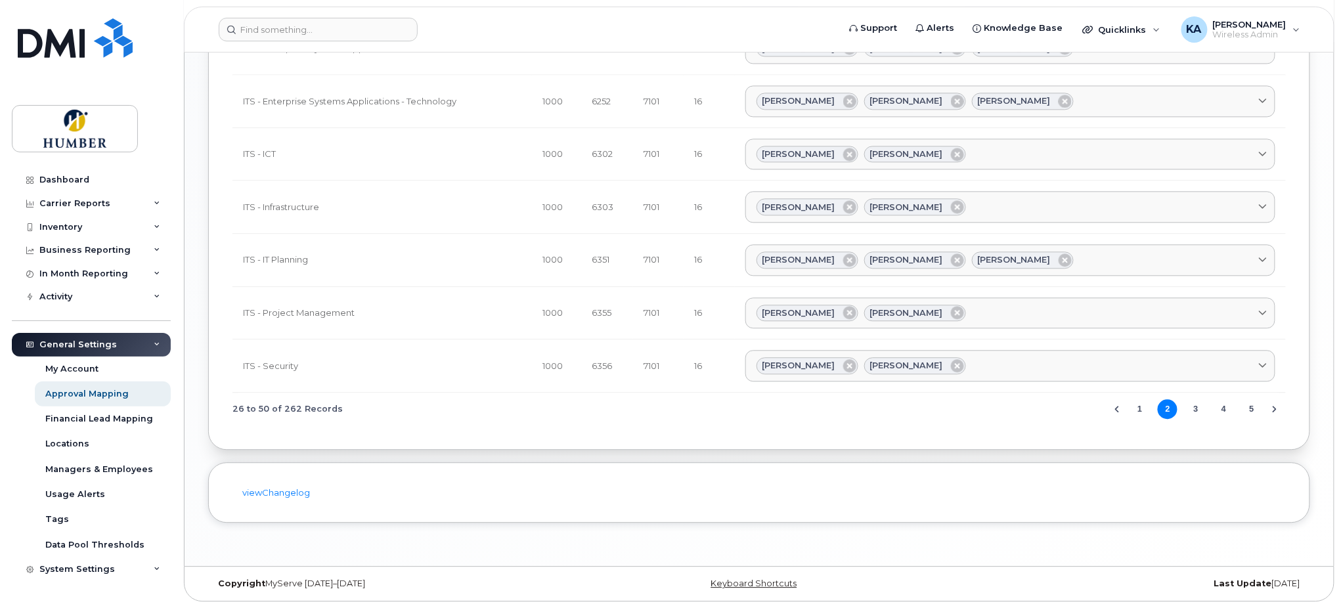
click at [1273, 406] on icon "Next Page" at bounding box center [1275, 409] width 4 height 7
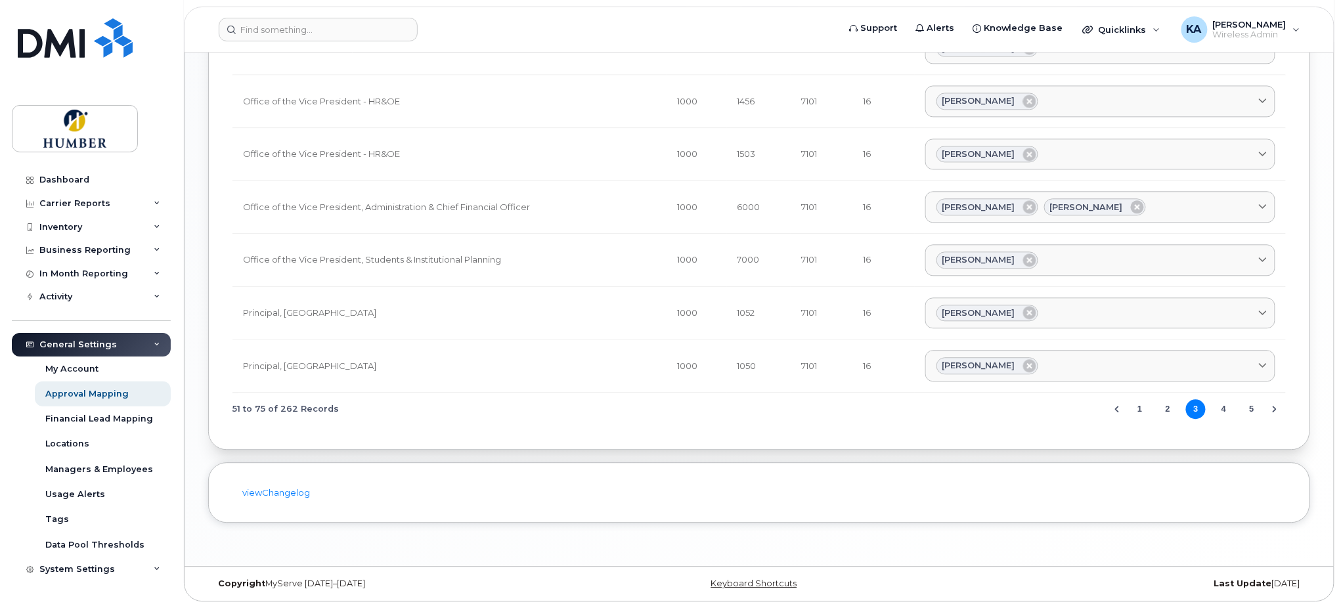
click at [1273, 406] on icon "Next Page" at bounding box center [1275, 409] width 4 height 7
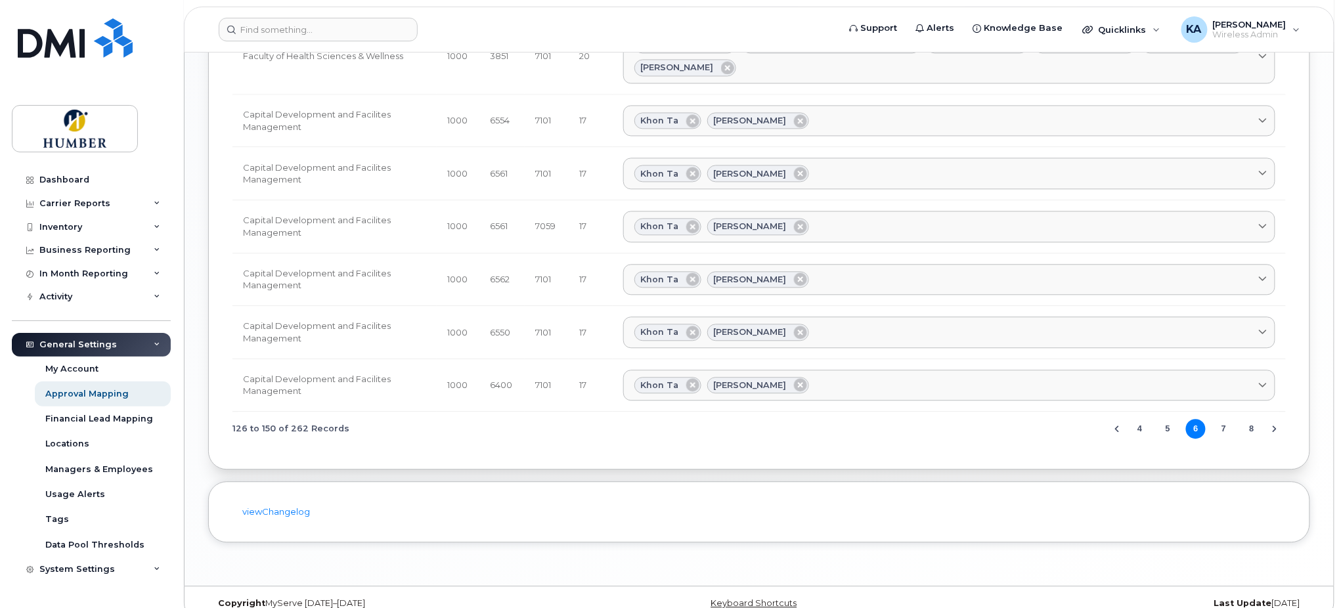
click at [1272, 424] on icon "Next Page" at bounding box center [1274, 429] width 11 height 11
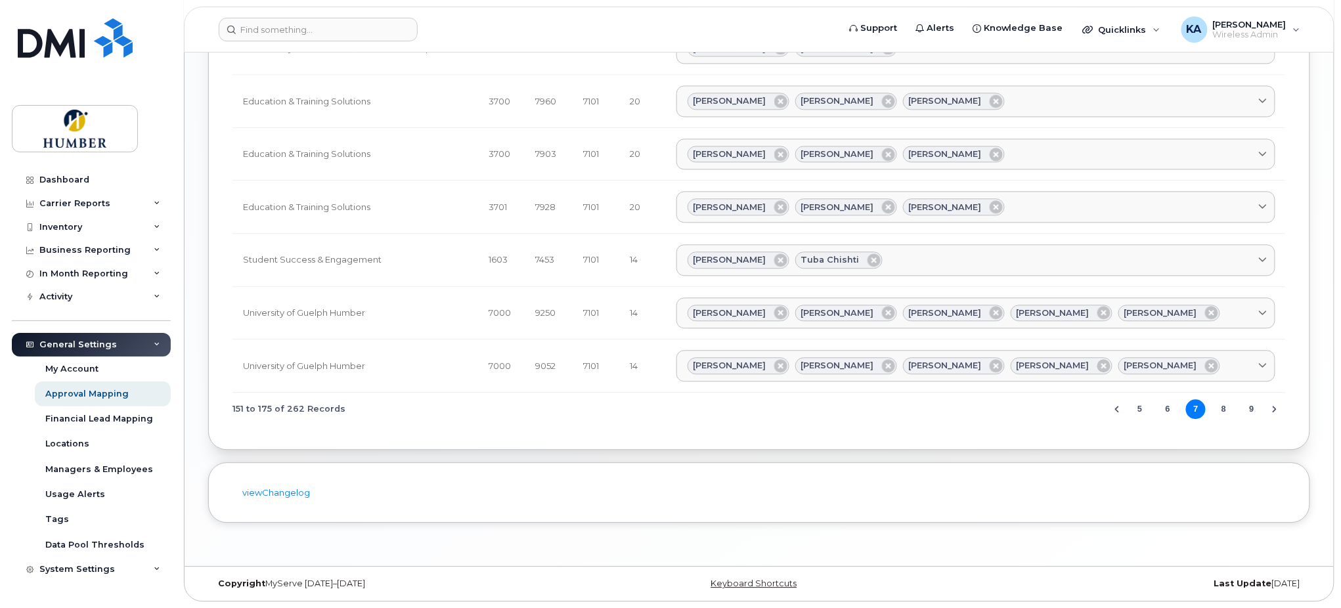
click at [1271, 405] on icon "Next Page" at bounding box center [1274, 409] width 11 height 11
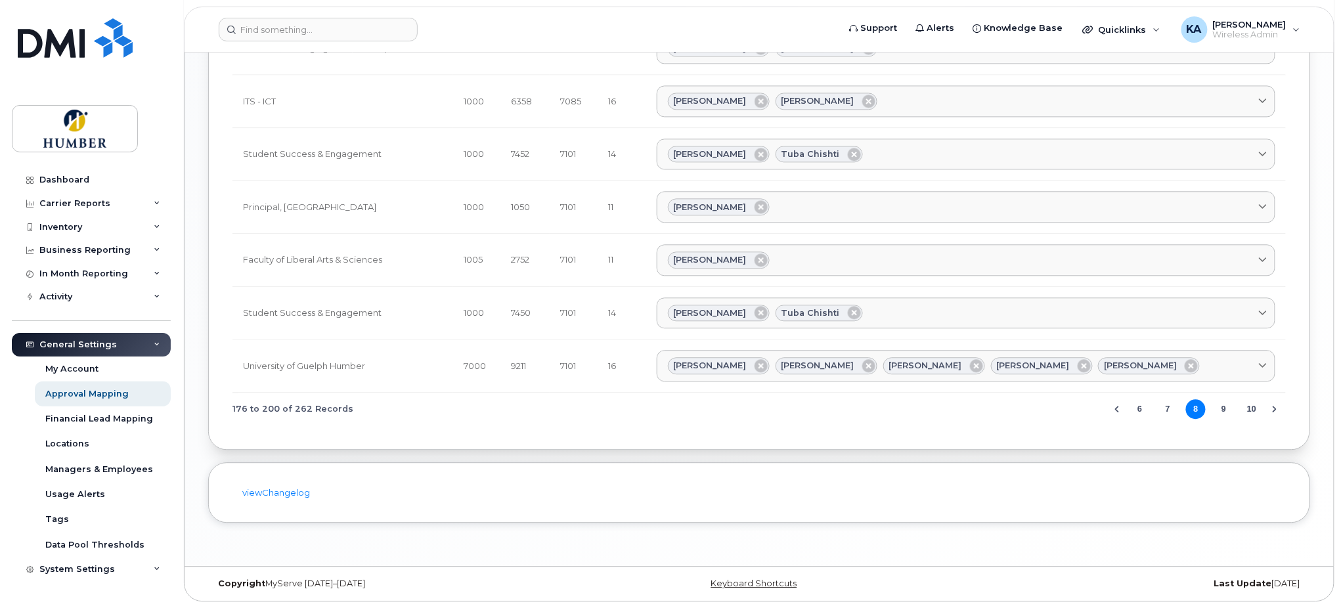
click at [1271, 405] on icon "Next Page" at bounding box center [1274, 409] width 11 height 11
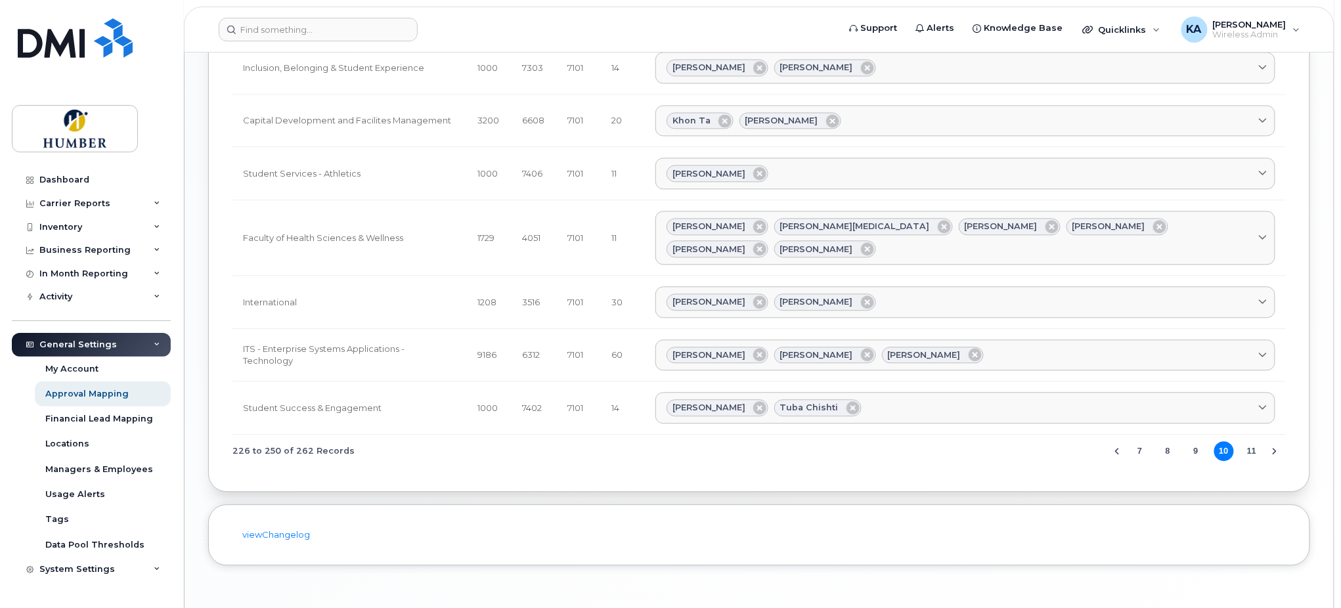
click at [1271, 446] on icon "Next Page" at bounding box center [1274, 451] width 11 height 11
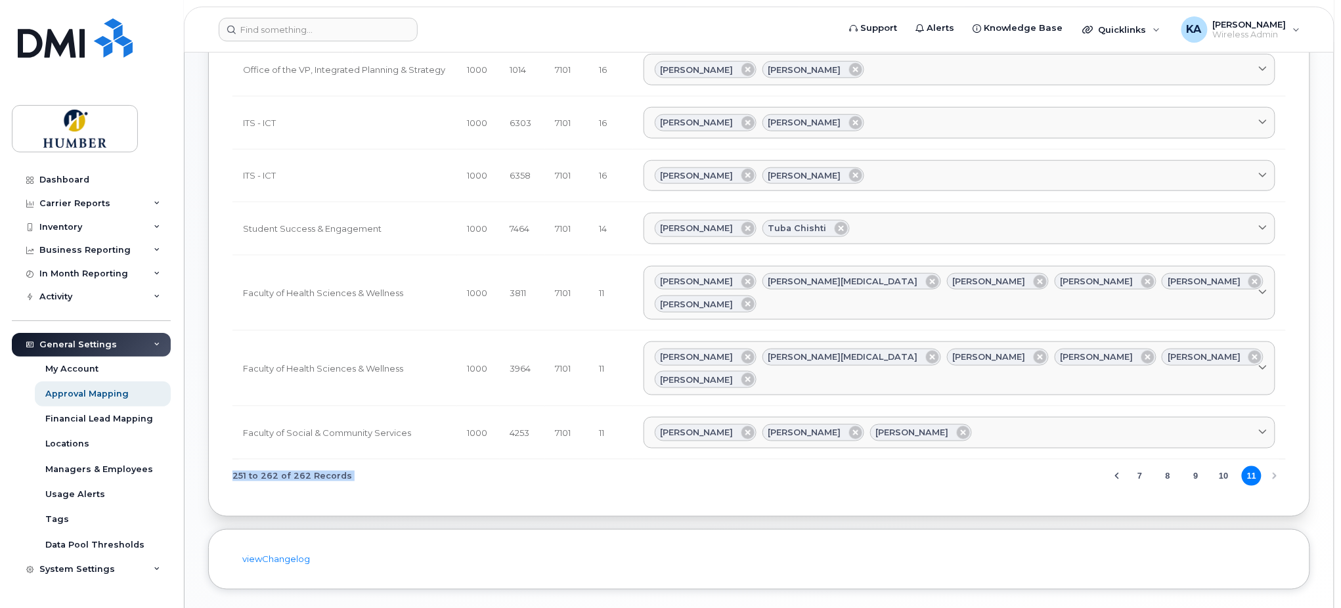
click at [1271, 460] on div "251 to 262 of 262 Records 7 8 9 10 11" at bounding box center [758, 476] width 1053 height 33
click at [1222, 466] on button "10" at bounding box center [1224, 476] width 20 height 20
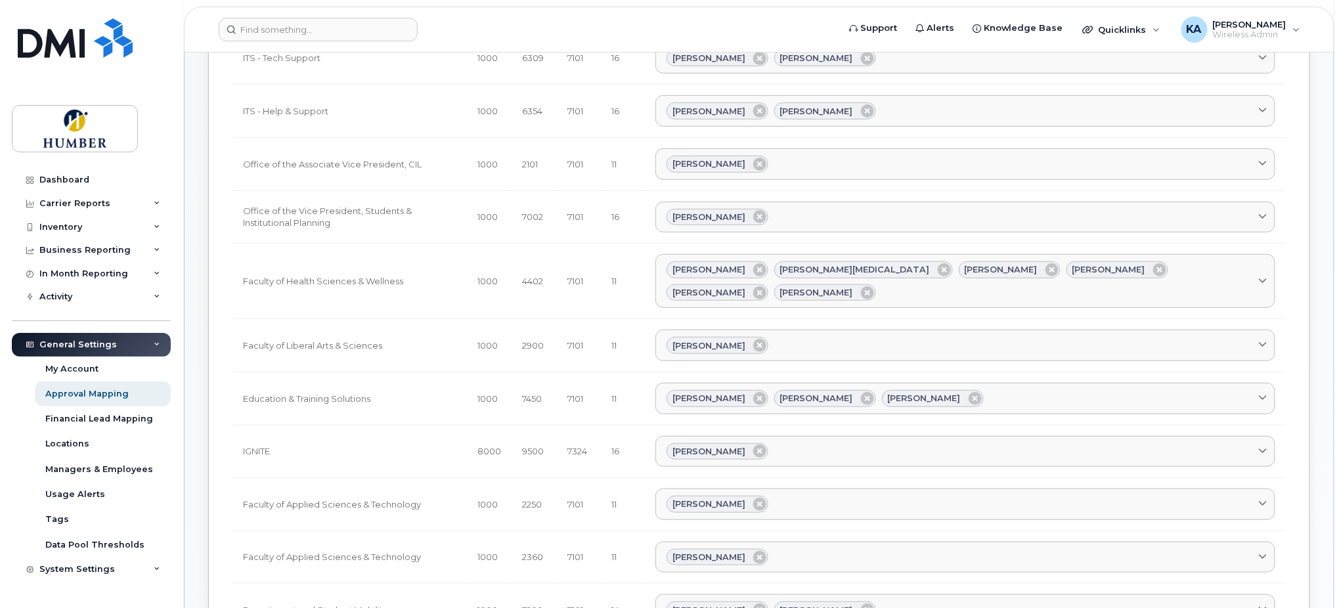
scroll to position [0, 0]
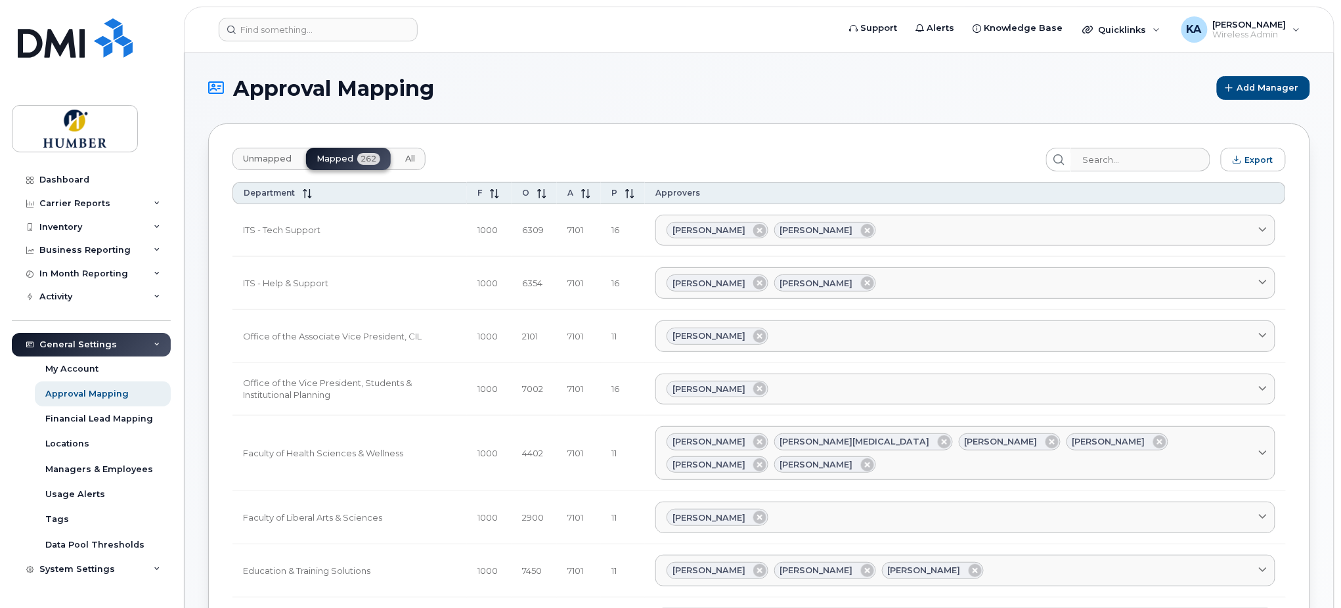
click at [273, 158] on span "Unmapped" at bounding box center [267, 159] width 49 height 11
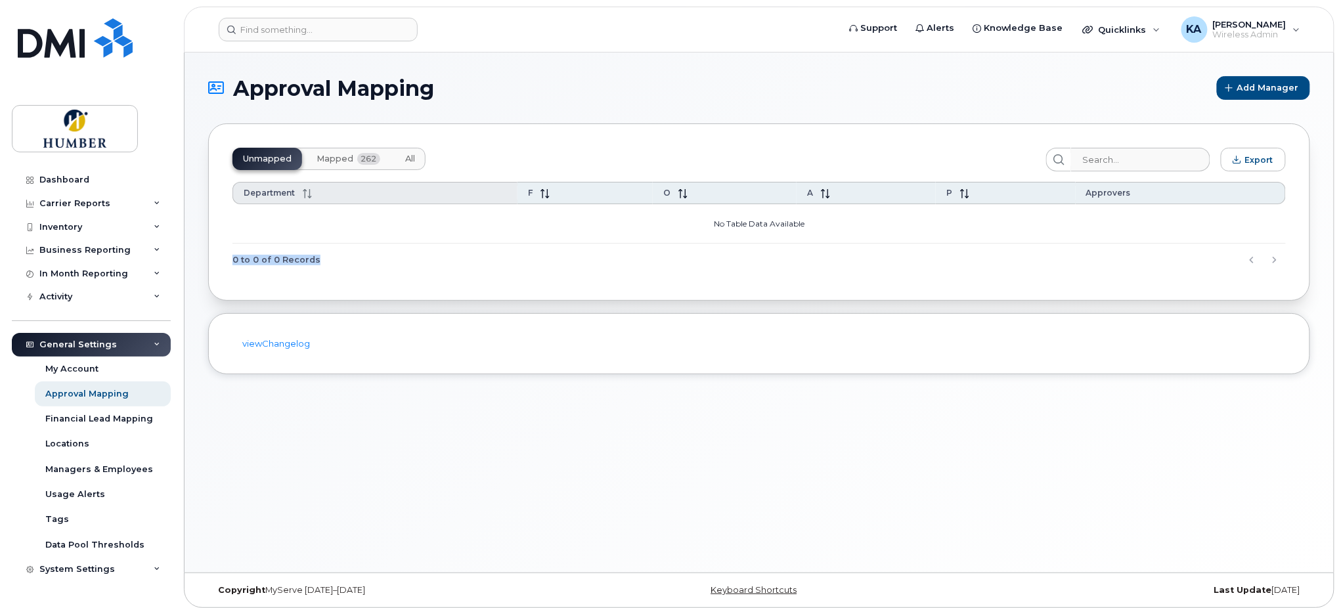
click at [288, 189] on span "Department" at bounding box center [269, 193] width 51 height 10
click at [1100, 158] on input "search" at bounding box center [1140, 160] width 140 height 24
type input "2507"
click at [77, 420] on div "Financial Lead Mapping" at bounding box center [99, 419] width 108 height 12
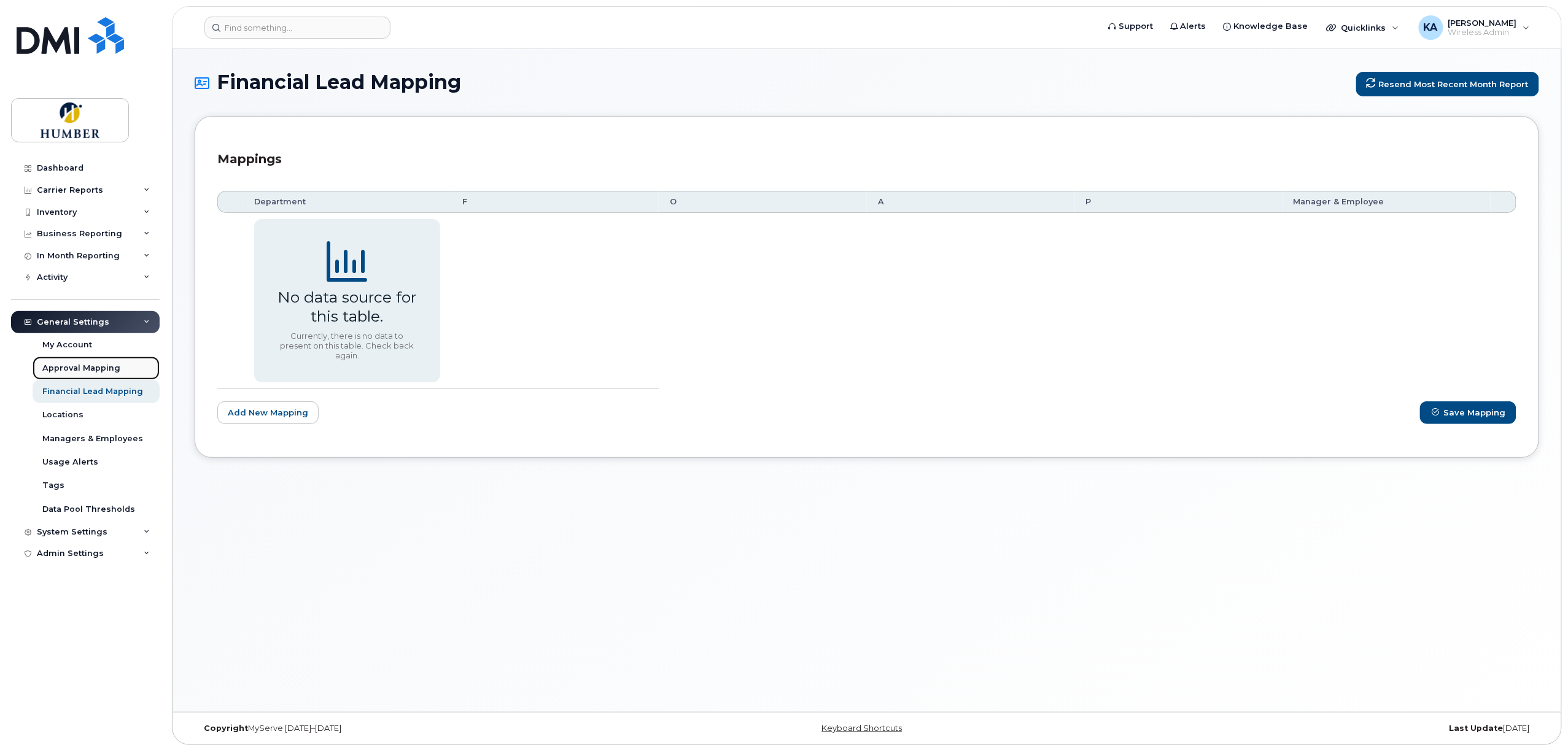
click at [94, 366] on div "Approval Mapping" at bounding box center [80, 368] width 78 height 11
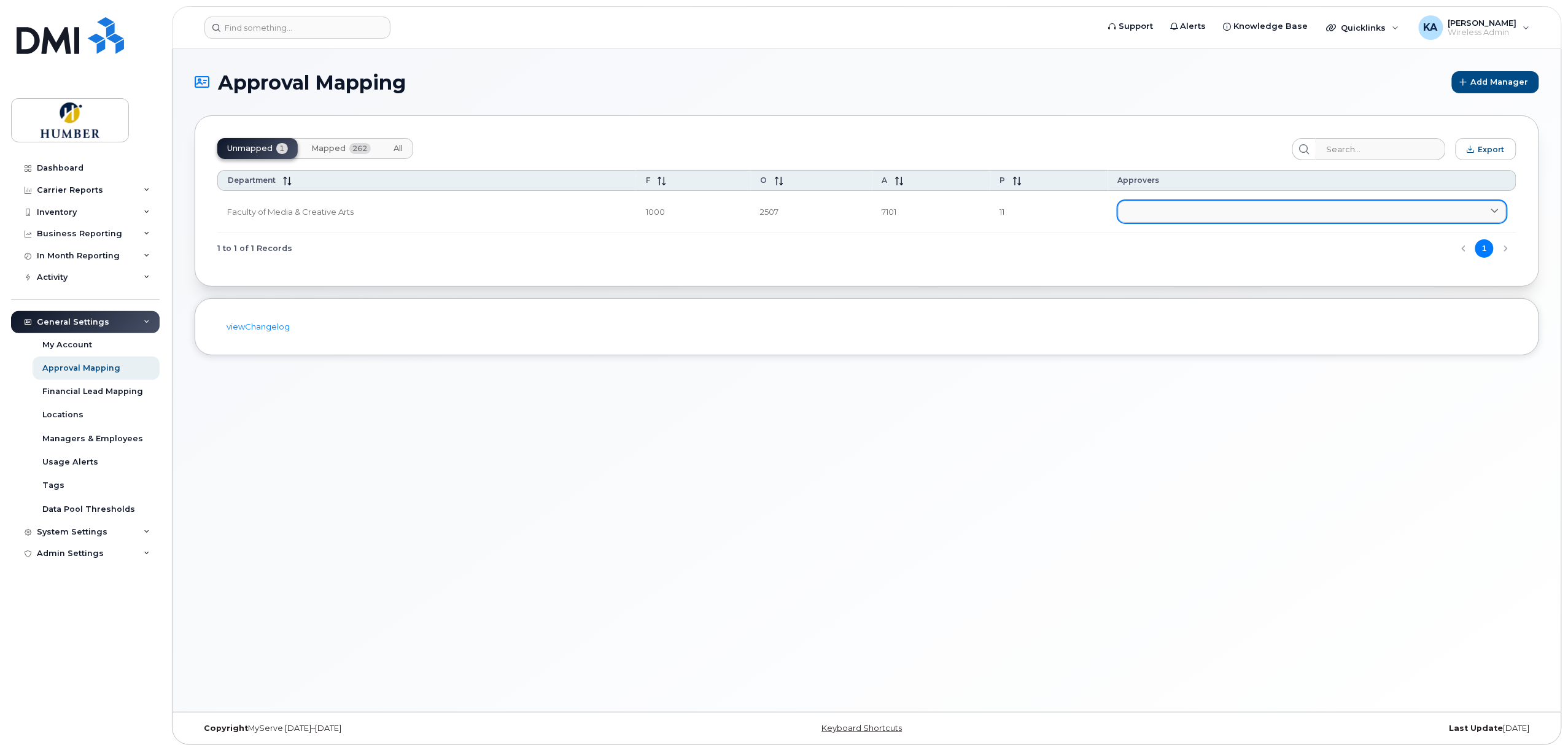
click at [1131, 211] on link at bounding box center [1313, 212] width 389 height 22
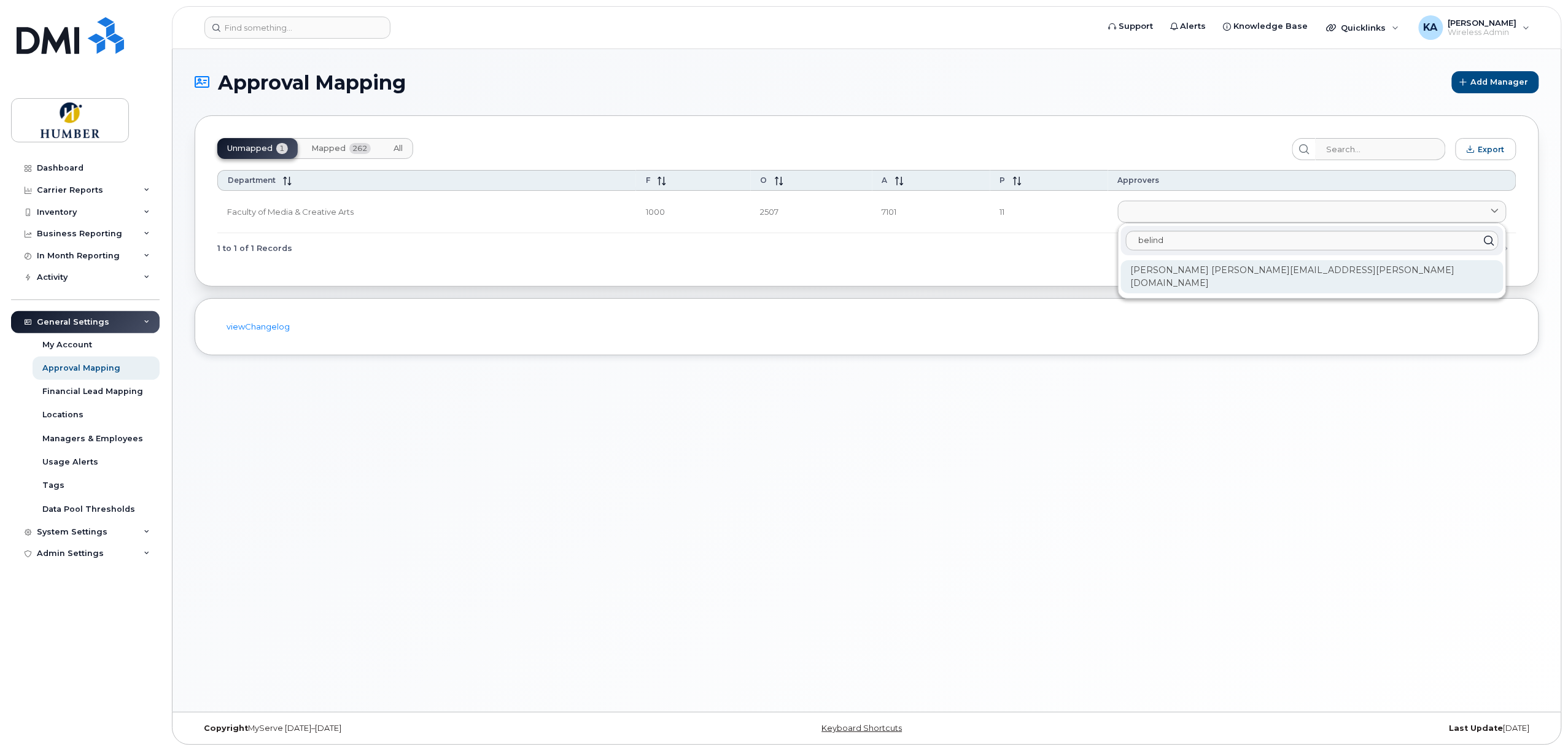
click at [1169, 268] on div "Belinda Cunha belinda.cunha@humber.ca" at bounding box center [1312, 276] width 382 height 33
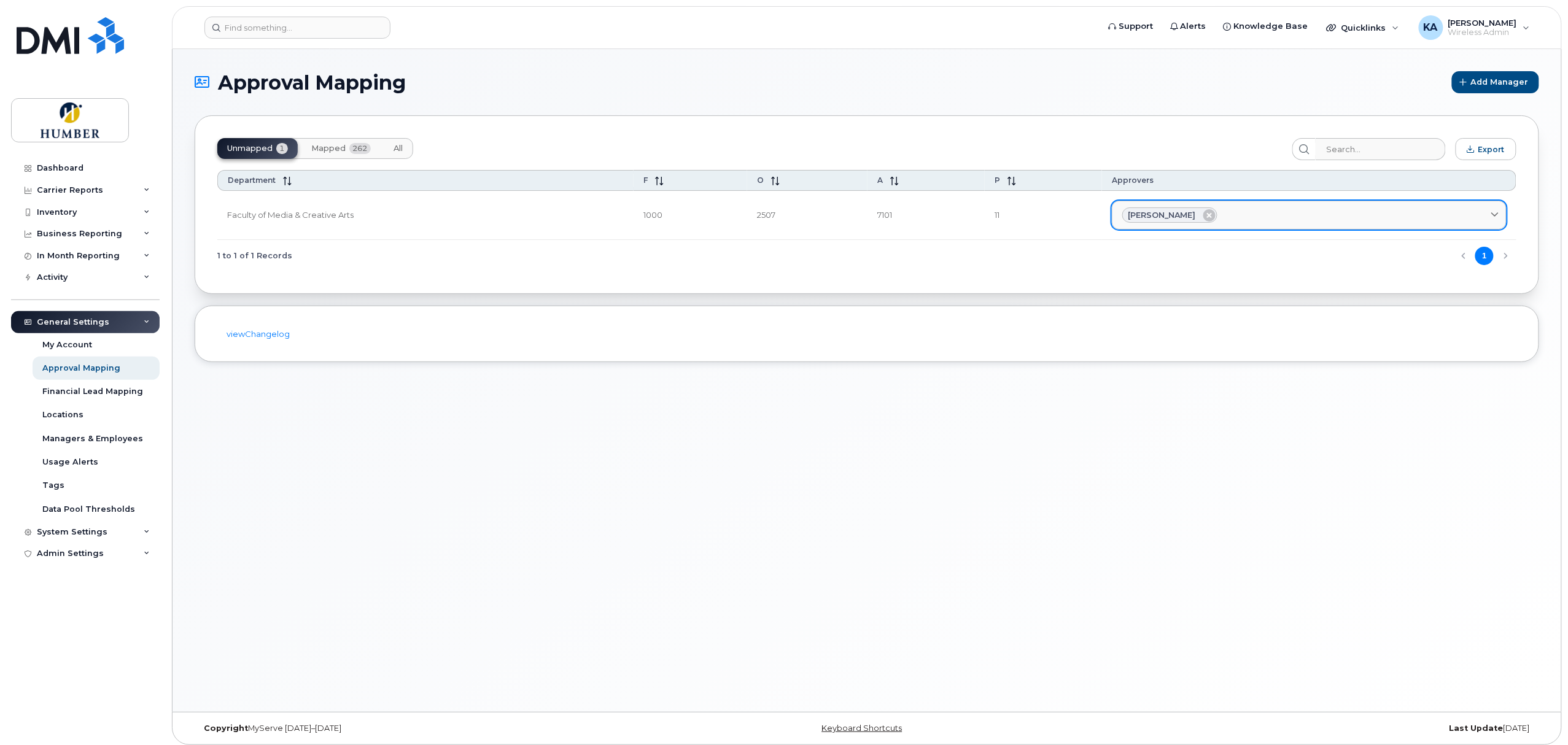
click at [1253, 205] on link "[PERSON_NAME]" at bounding box center [1309, 216] width 395 height 30
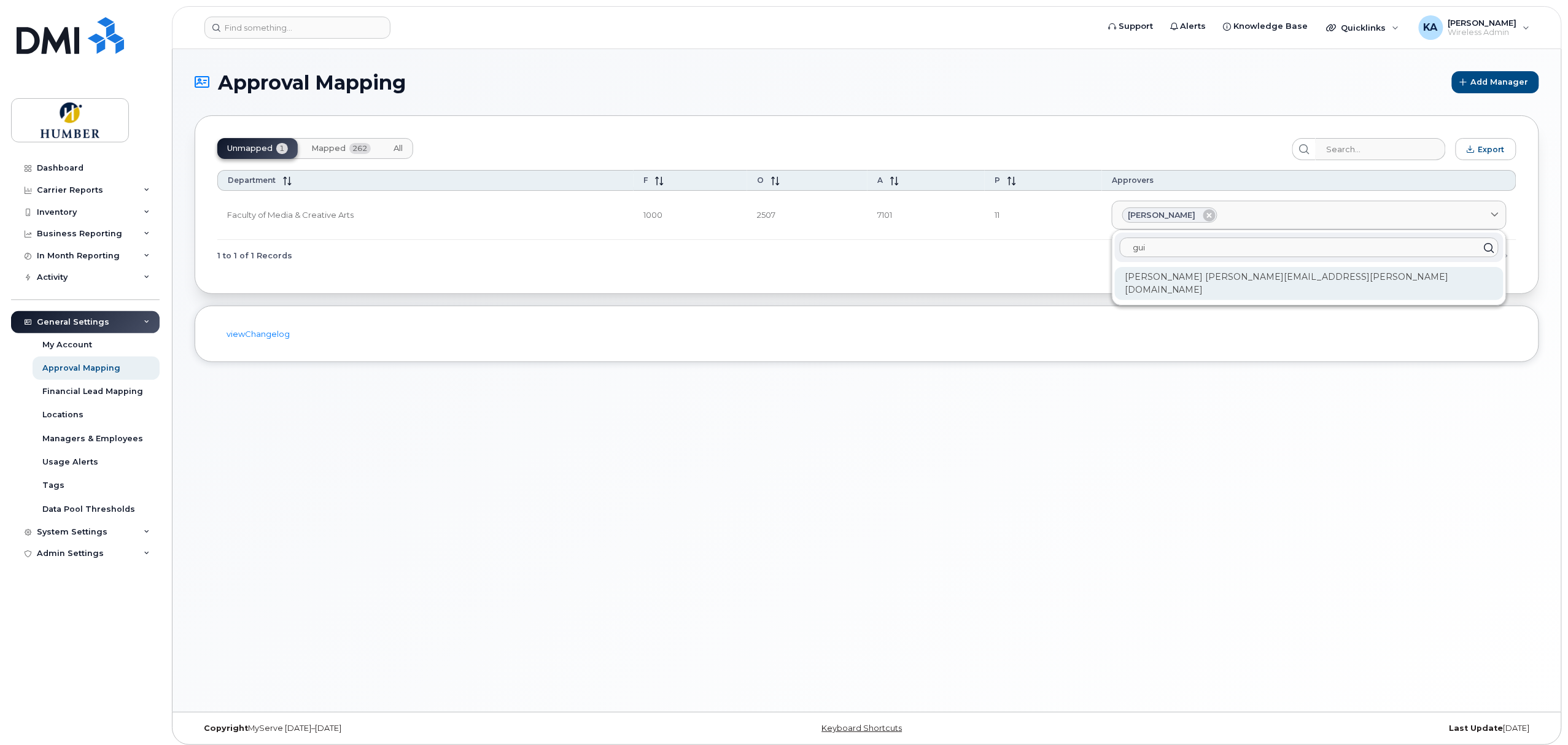
type input "gui"
click at [1253, 275] on div "Guillermo Acosta guillermo.acosta@humber.ca" at bounding box center [1310, 283] width 389 height 33
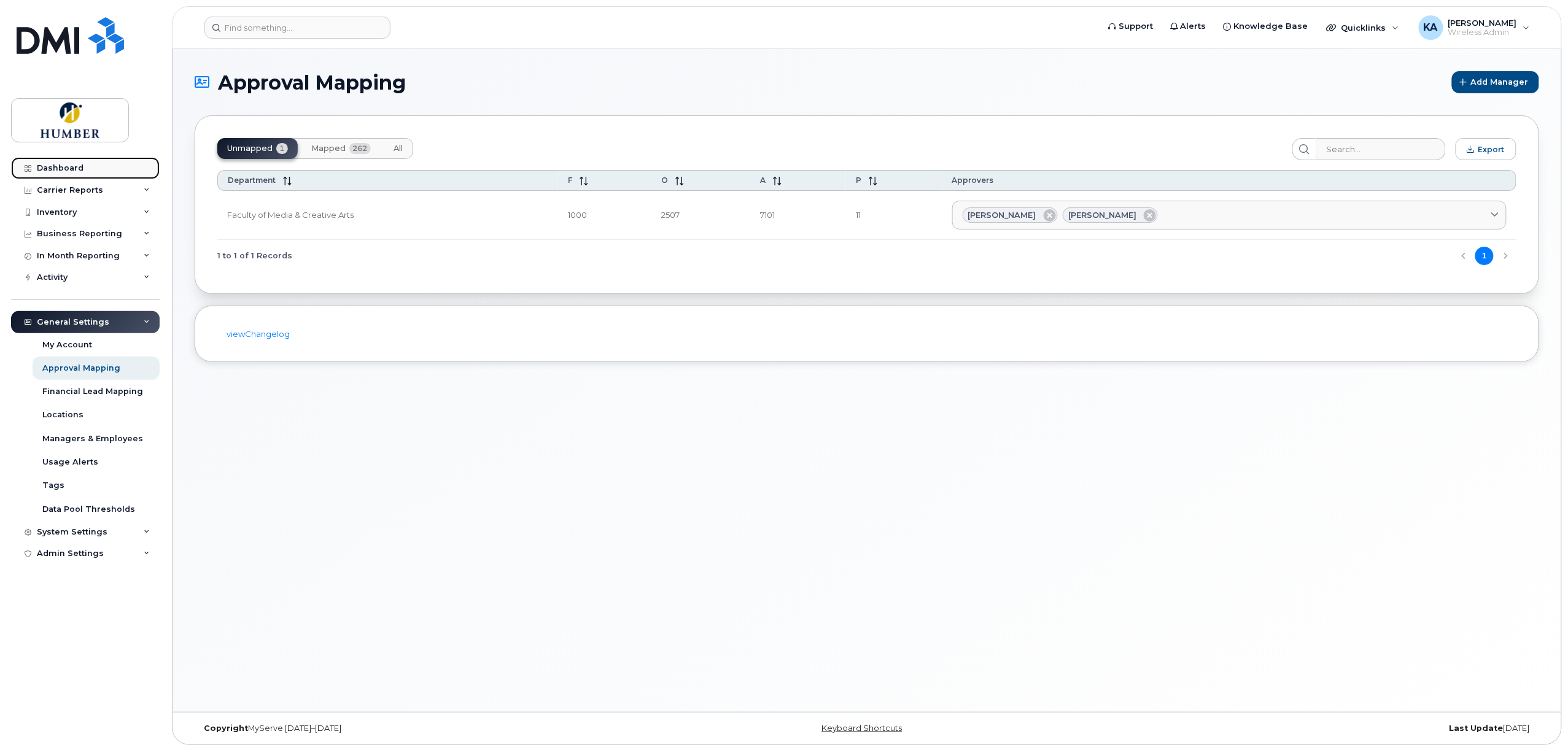
click at [79, 173] on link "Dashboard" at bounding box center [85, 168] width 149 height 22
click at [47, 167] on div "Dashboard" at bounding box center [60, 168] width 47 height 10
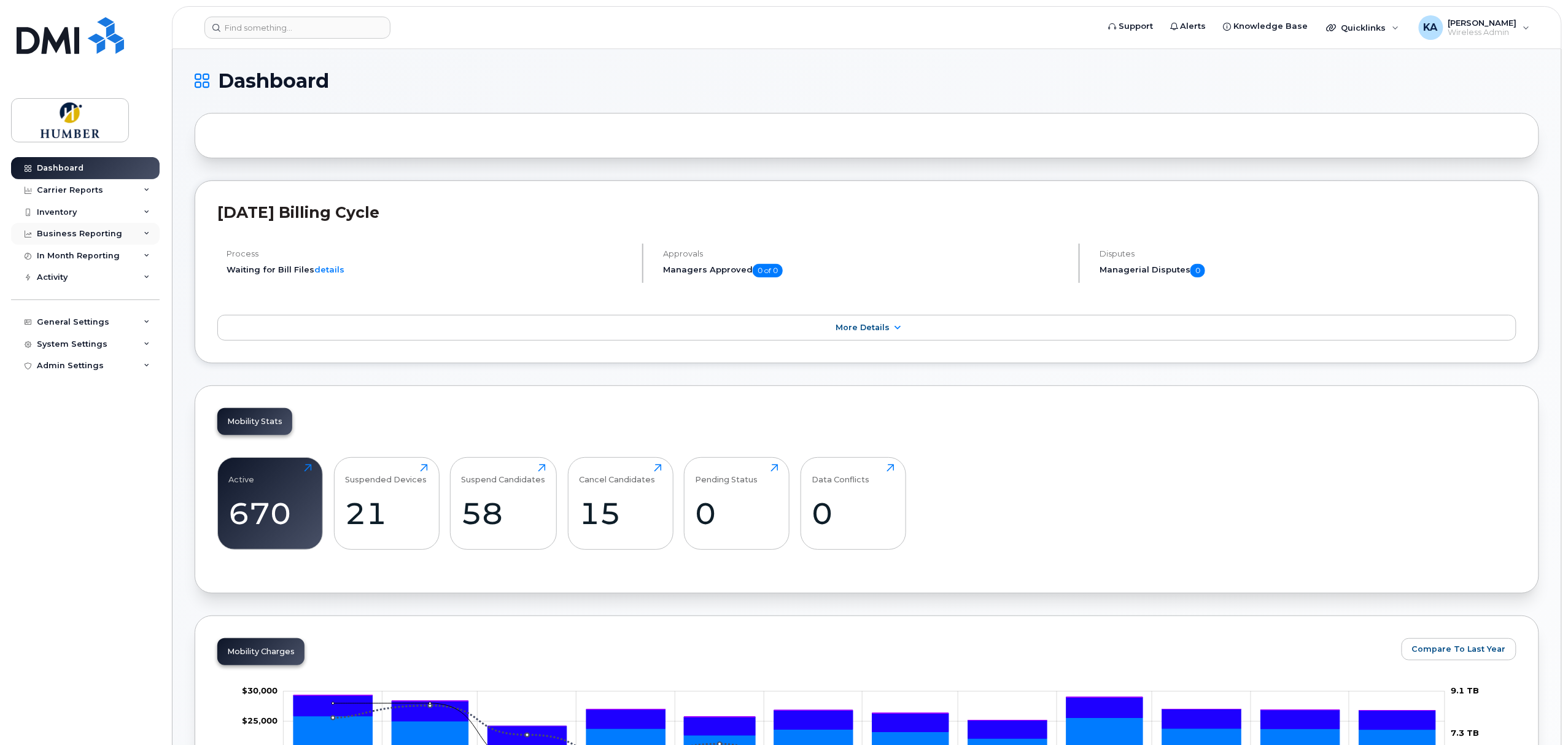
click at [90, 232] on div "Business Reporting" at bounding box center [79, 234] width 85 height 10
click at [94, 255] on div "Managerial Reports" at bounding box center [84, 257] width 84 height 11
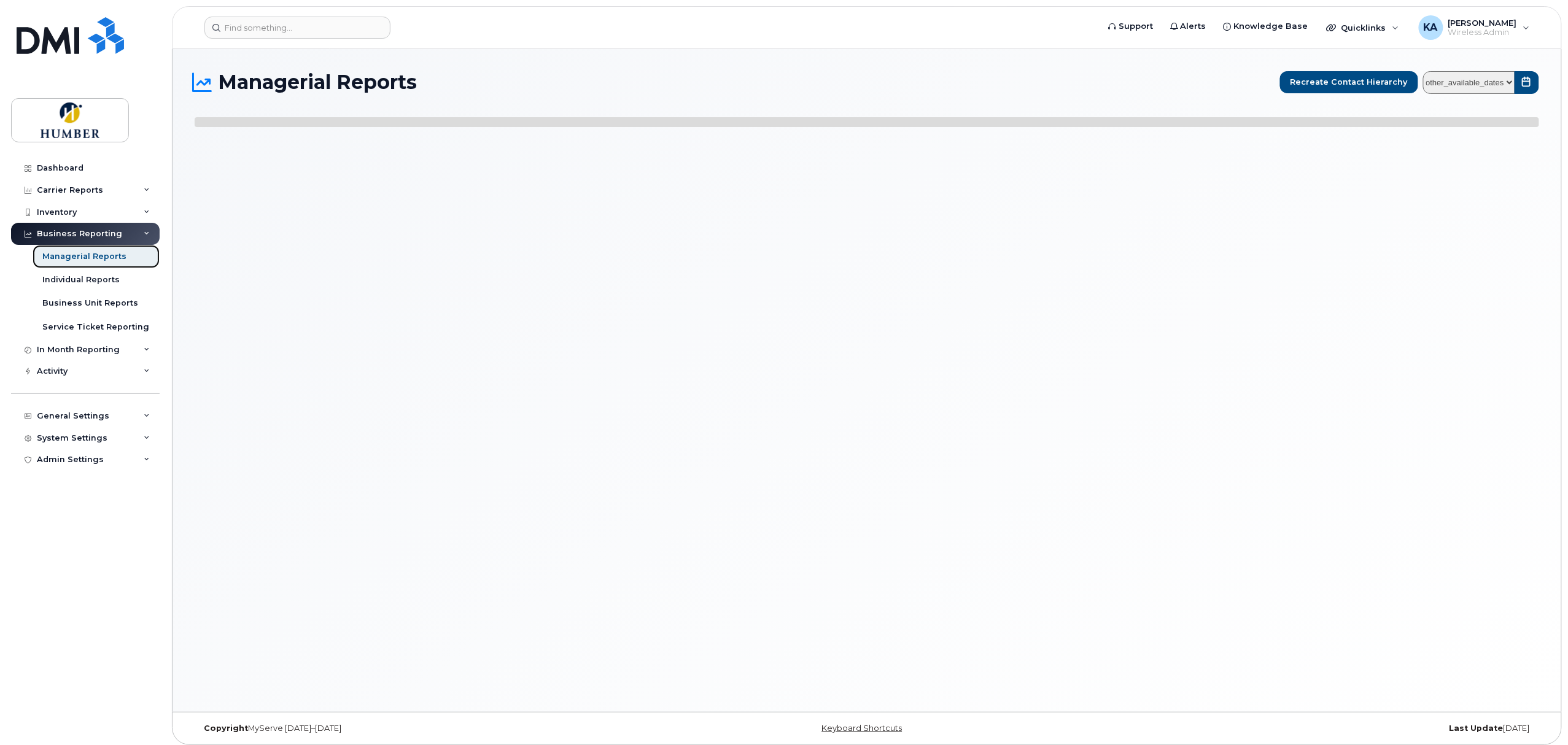
select select
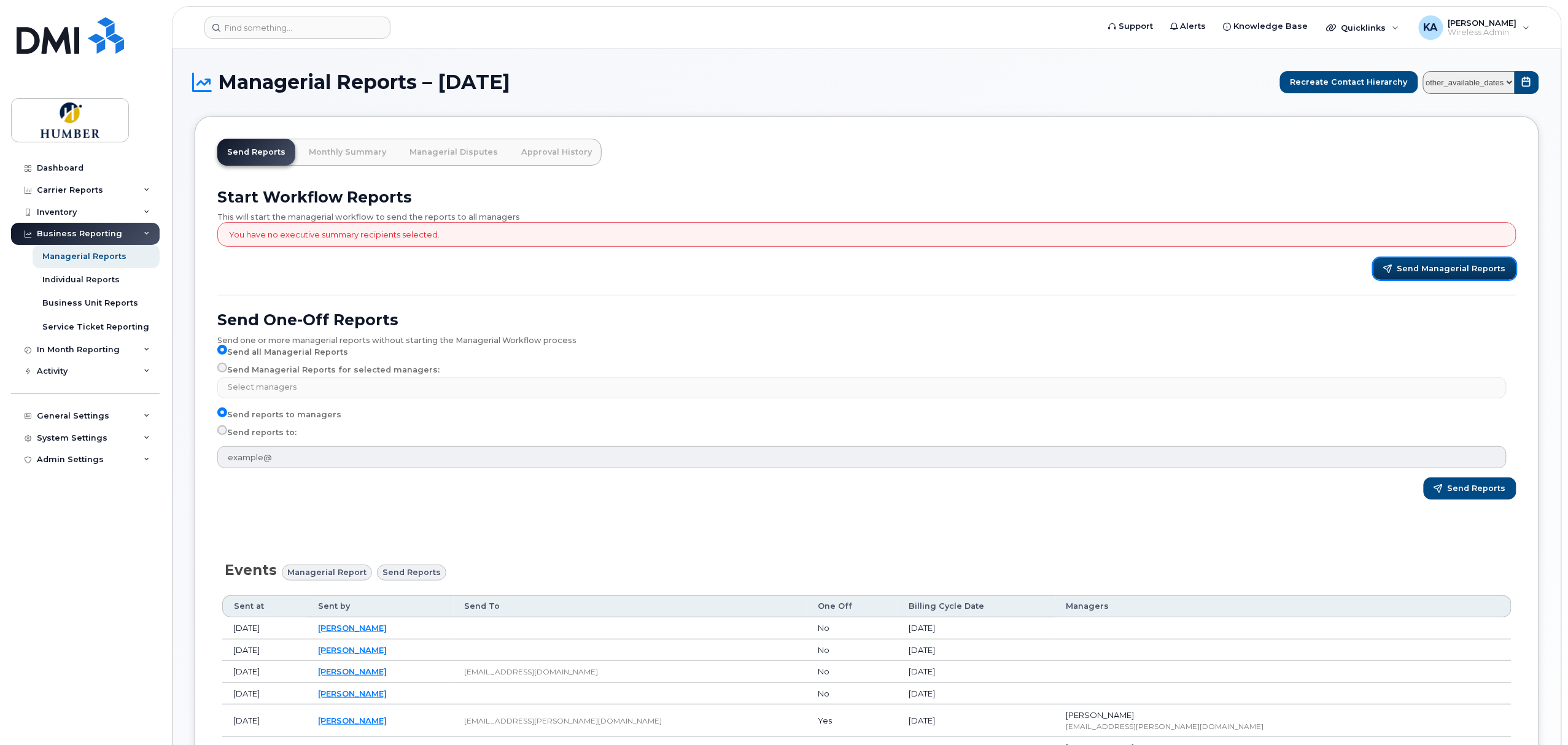
click at [1404, 268] on span "Send Managerial Reports" at bounding box center [1452, 269] width 108 height 11
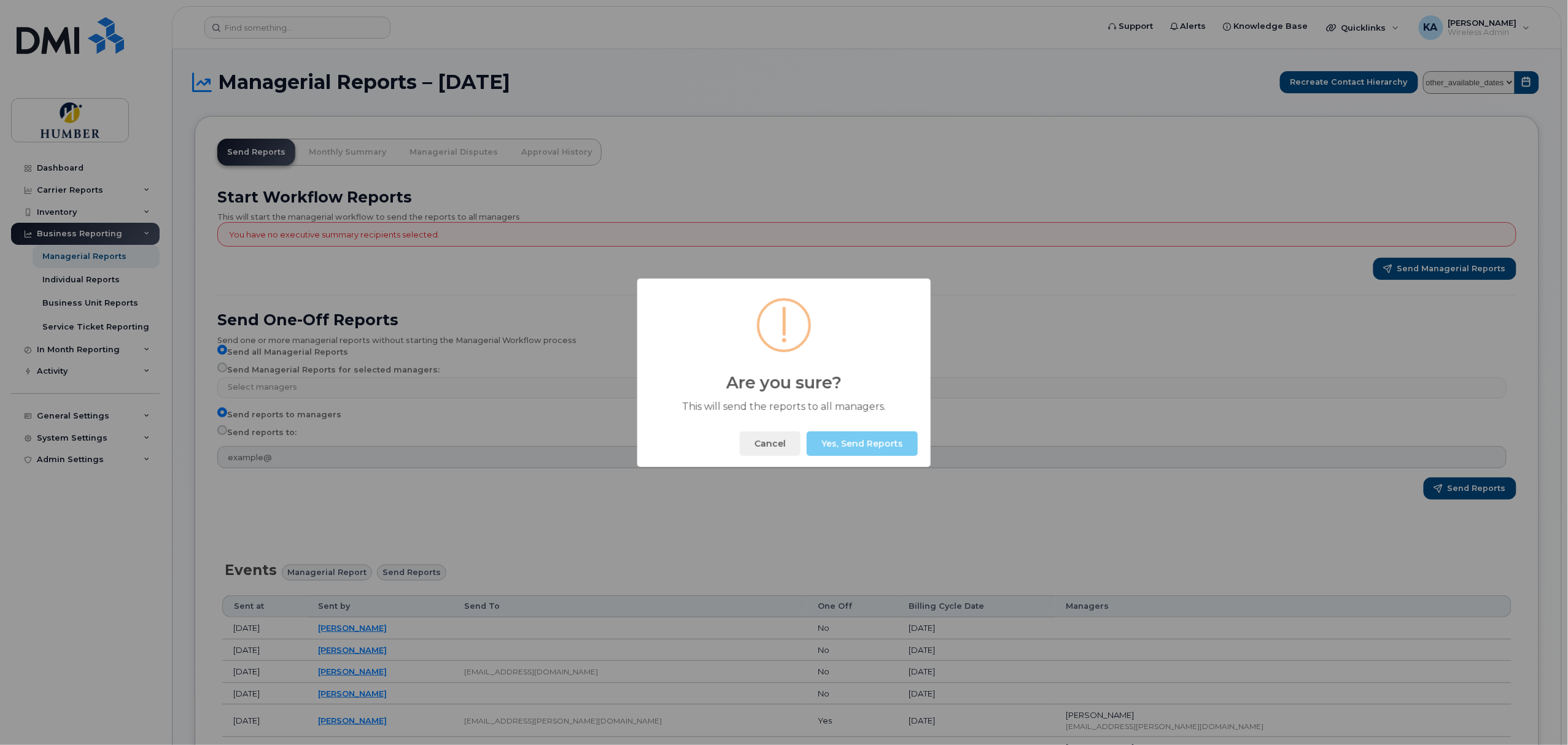
click at [895, 447] on button "Yes, Send Reports" at bounding box center [862, 444] width 111 height 24
